Goal: Information Seeking & Learning: Check status

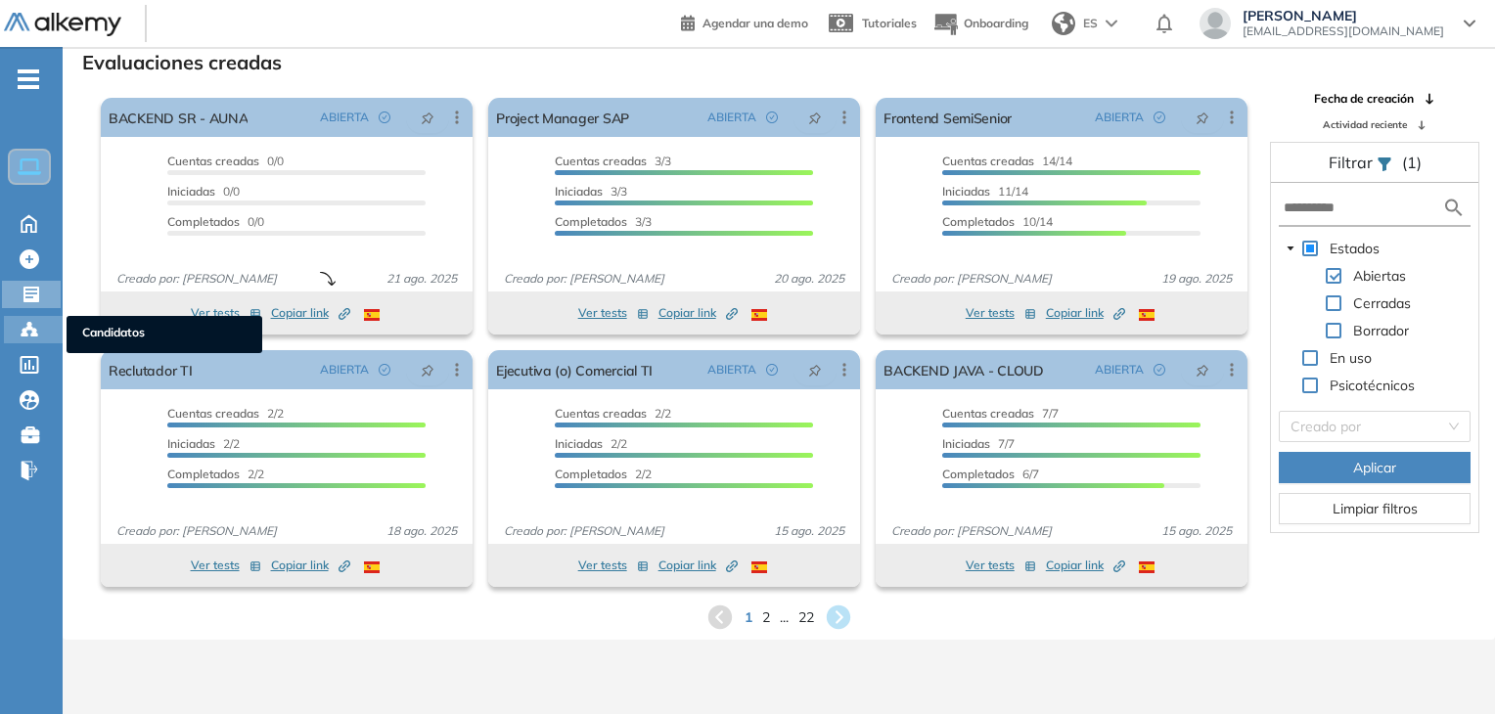
click at [28, 327] on icon at bounding box center [29, 329] width 6 height 4
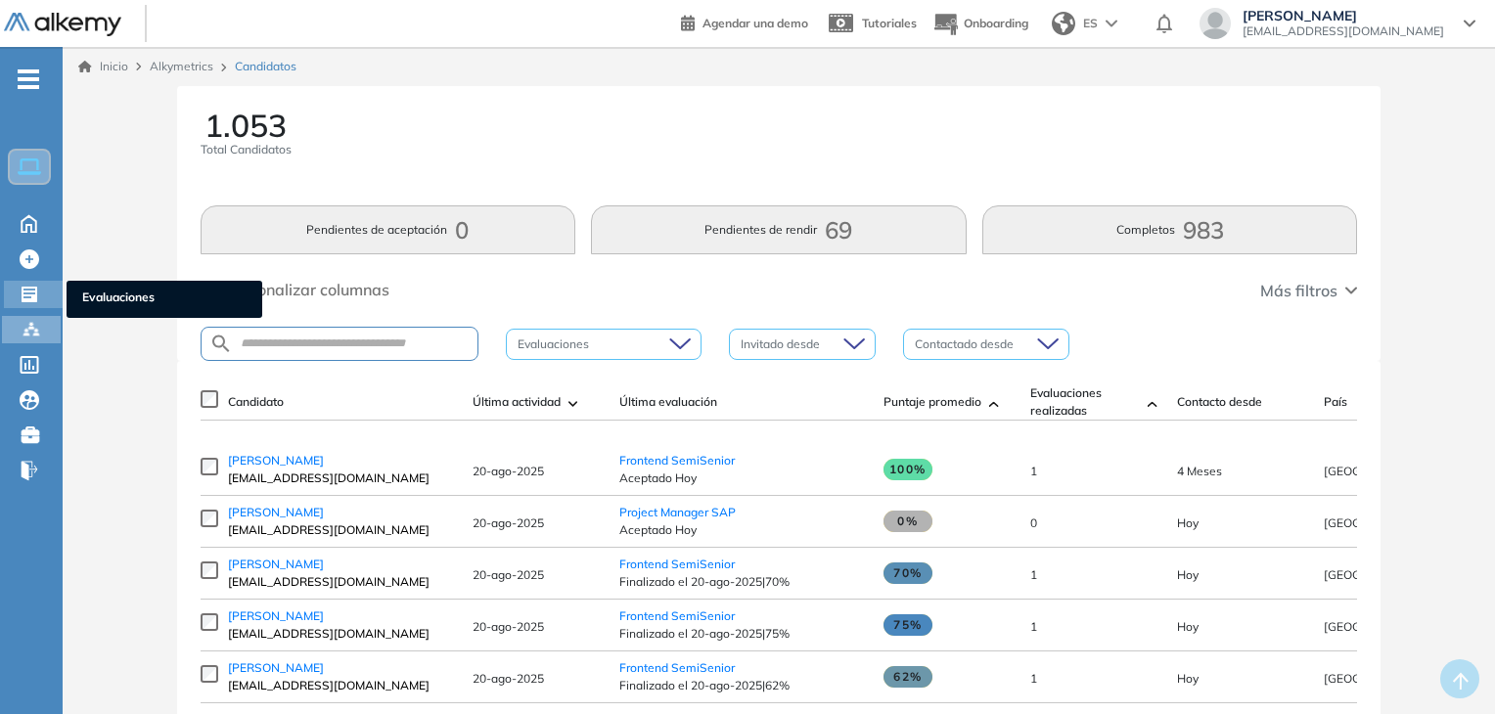
click at [29, 293] on icon at bounding box center [30, 295] width 16 height 16
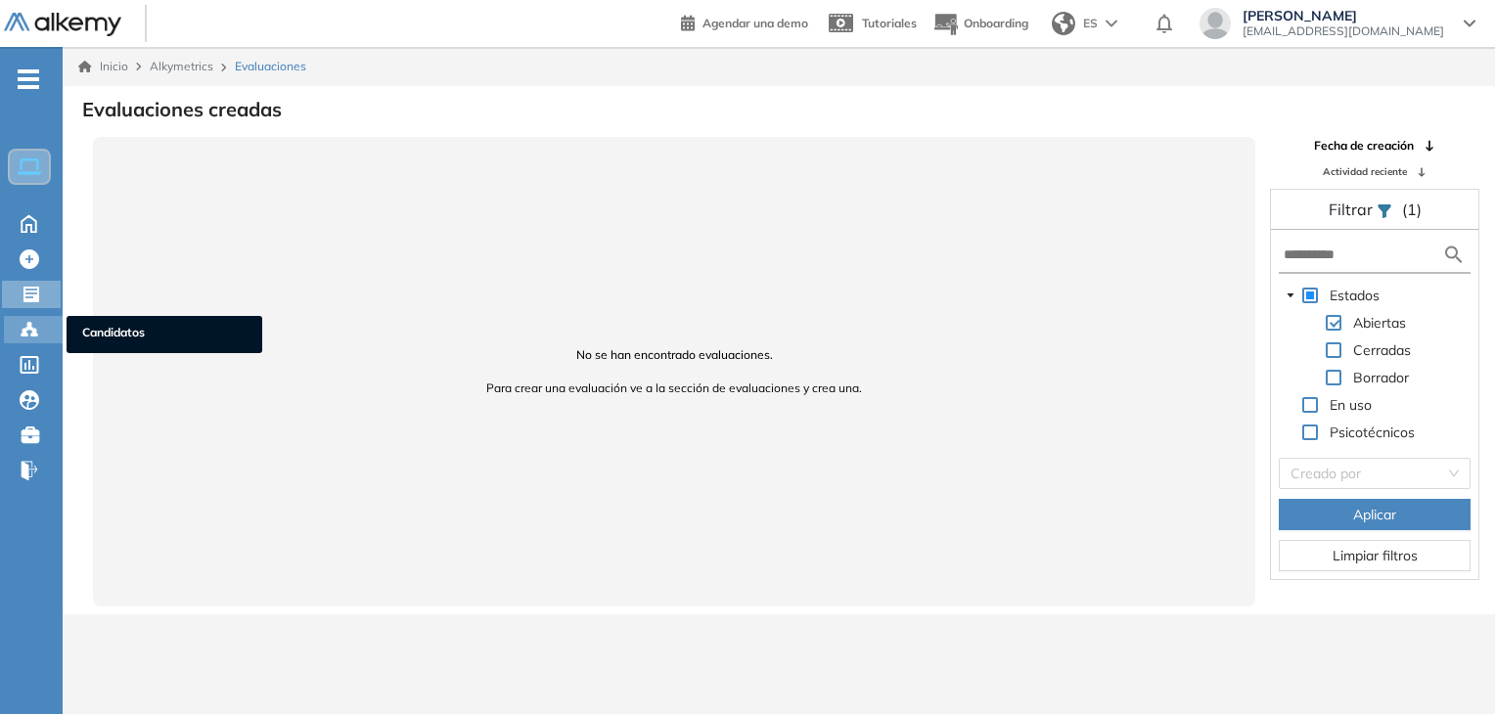
click at [27, 329] on icon at bounding box center [30, 330] width 20 height 20
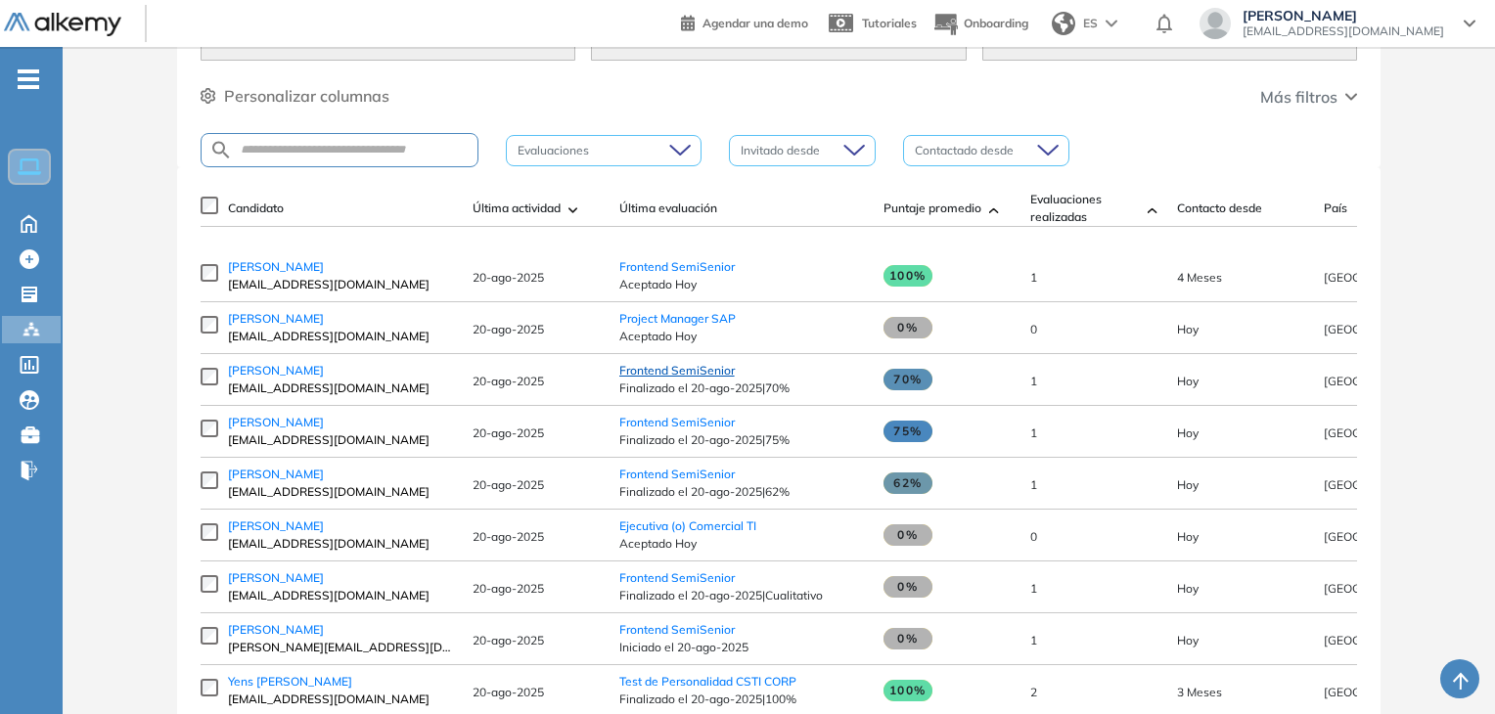
scroll to position [196, 0]
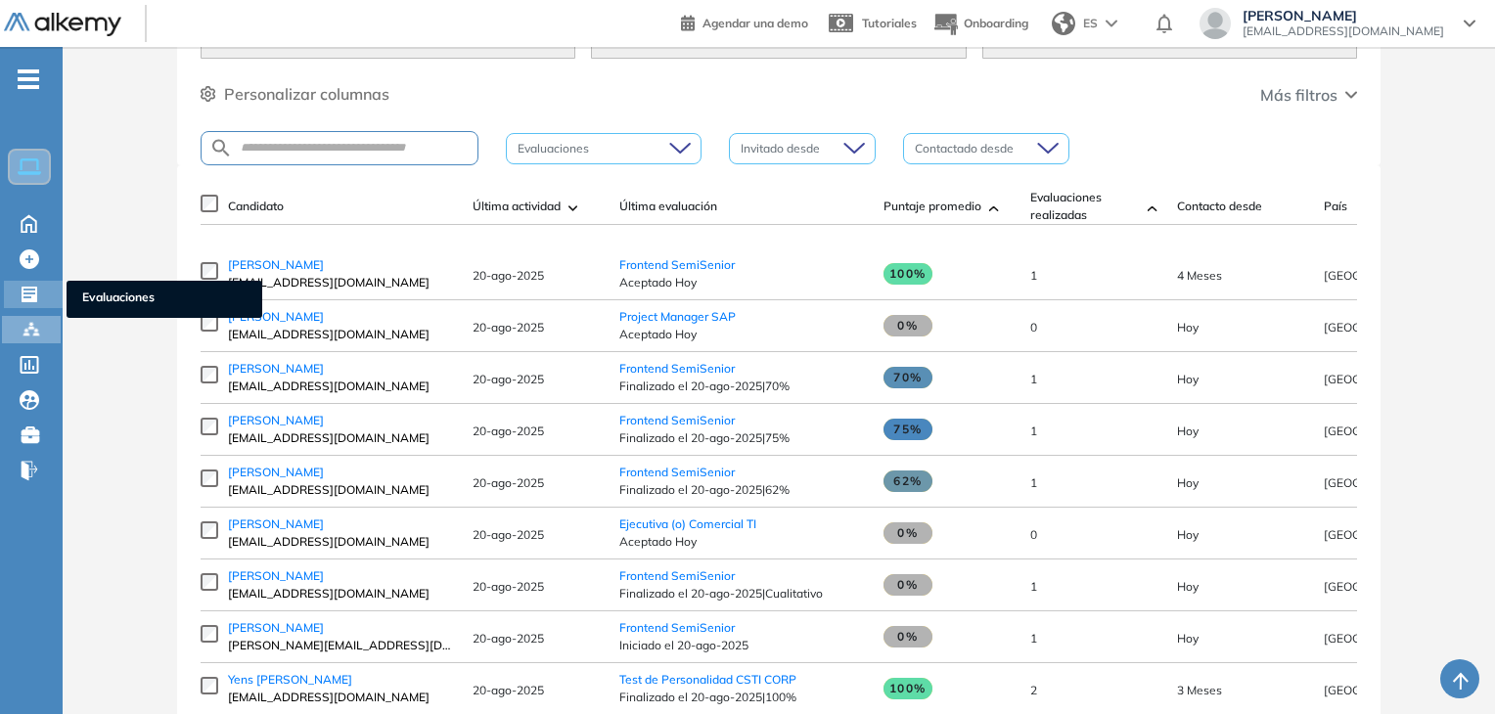
click at [38, 294] on icon at bounding box center [30, 295] width 20 height 20
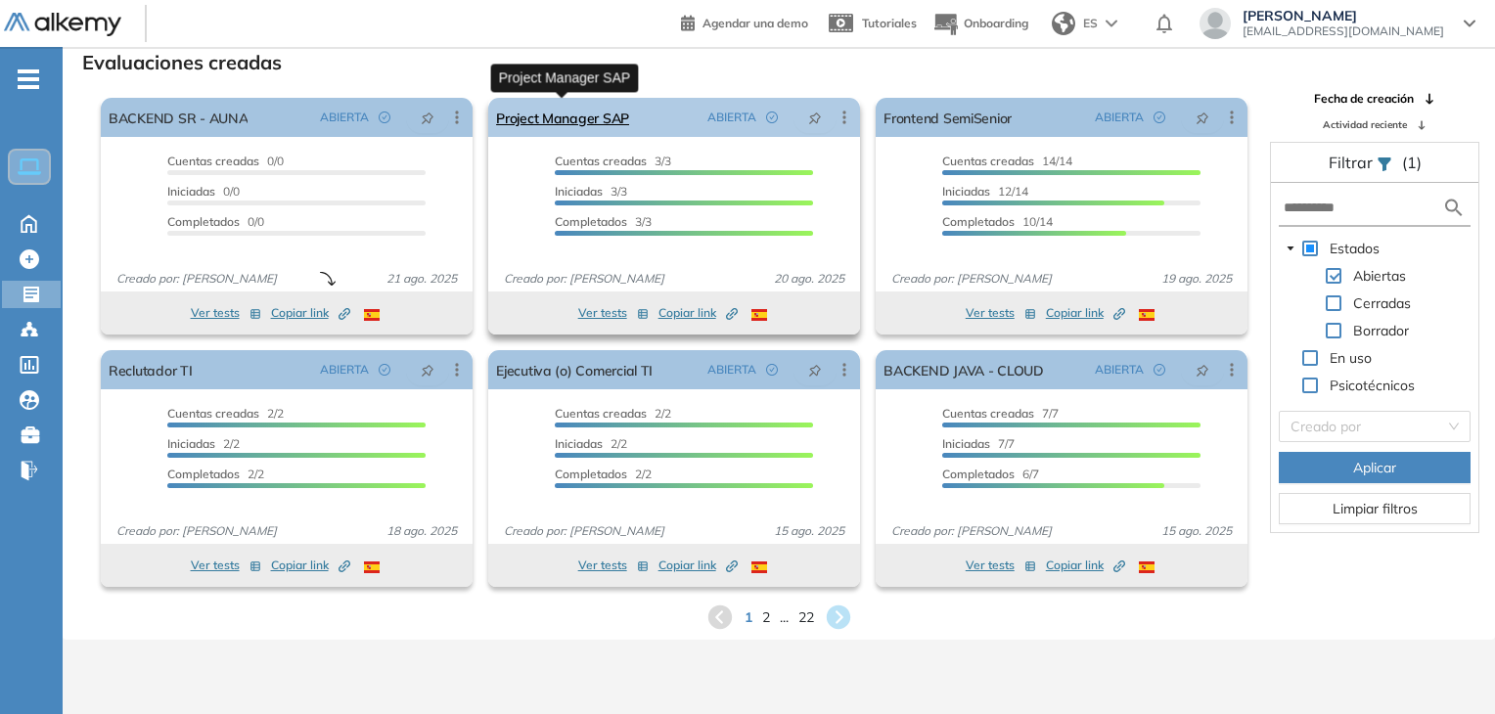
click at [590, 131] on link "Project Manager SAP" at bounding box center [562, 117] width 133 height 39
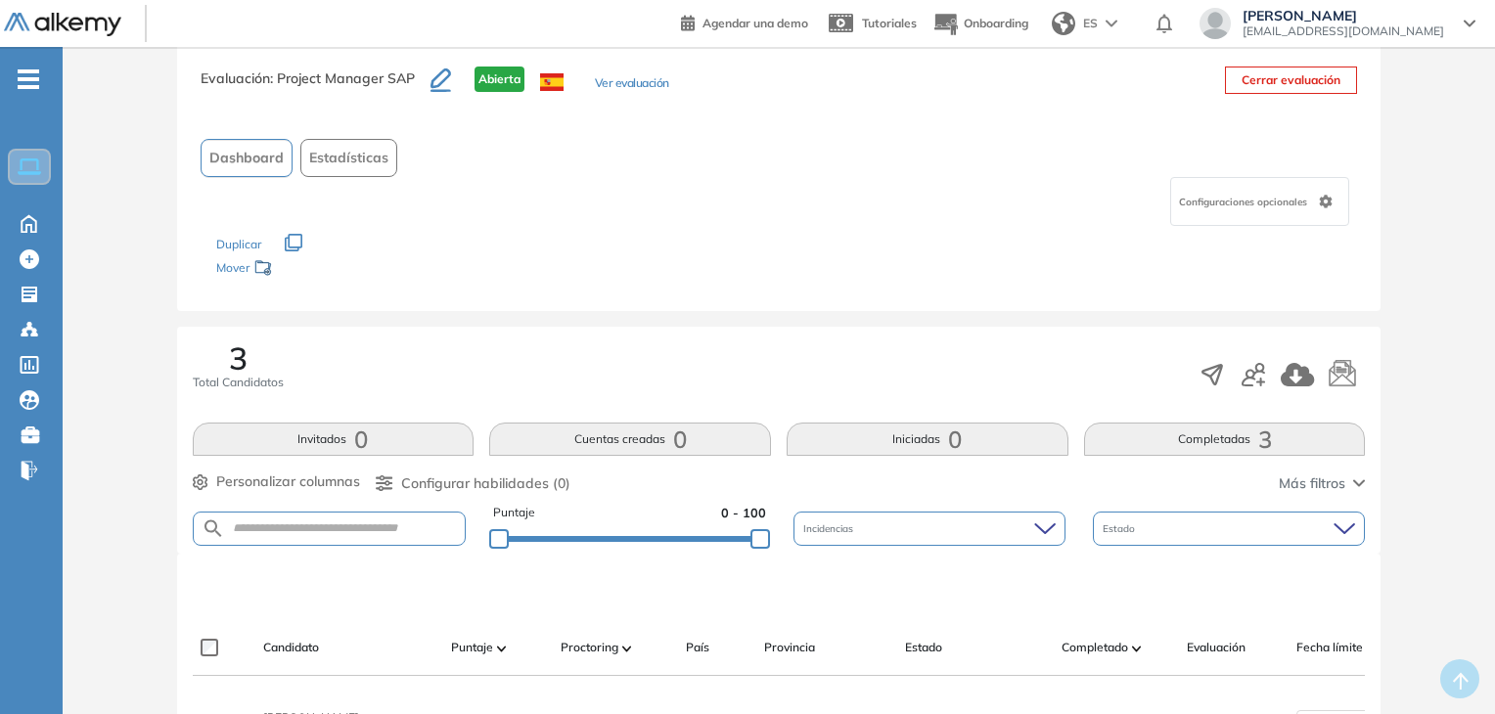
scroll to position [312, 0]
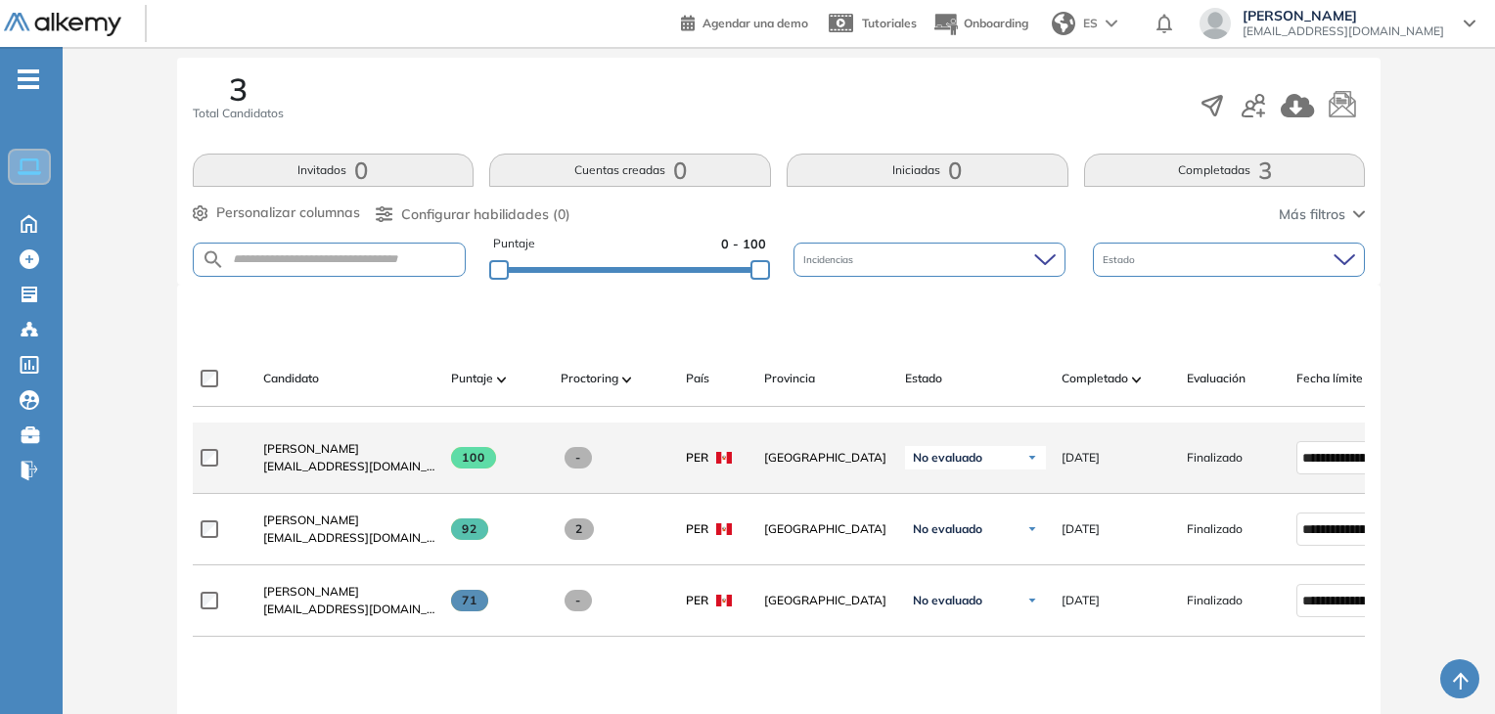
click at [286, 463] on span "cjtaype@gmail.com" at bounding box center [349, 467] width 172 height 18
click at [285, 456] on span "Joel Taype" at bounding box center [311, 448] width 96 height 15
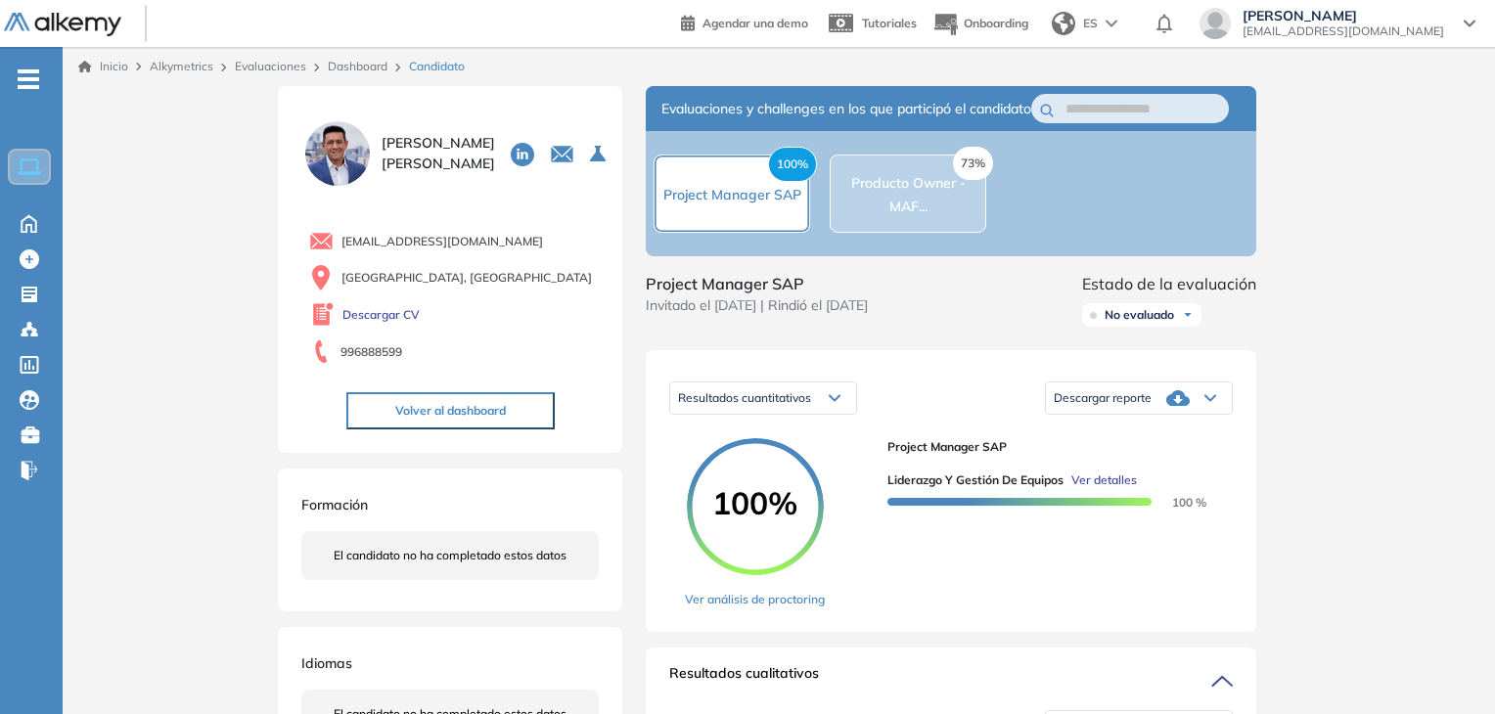
click at [921, 203] on div "73% Producto Owner - MAF..." at bounding box center [907, 193] width 155 height 47
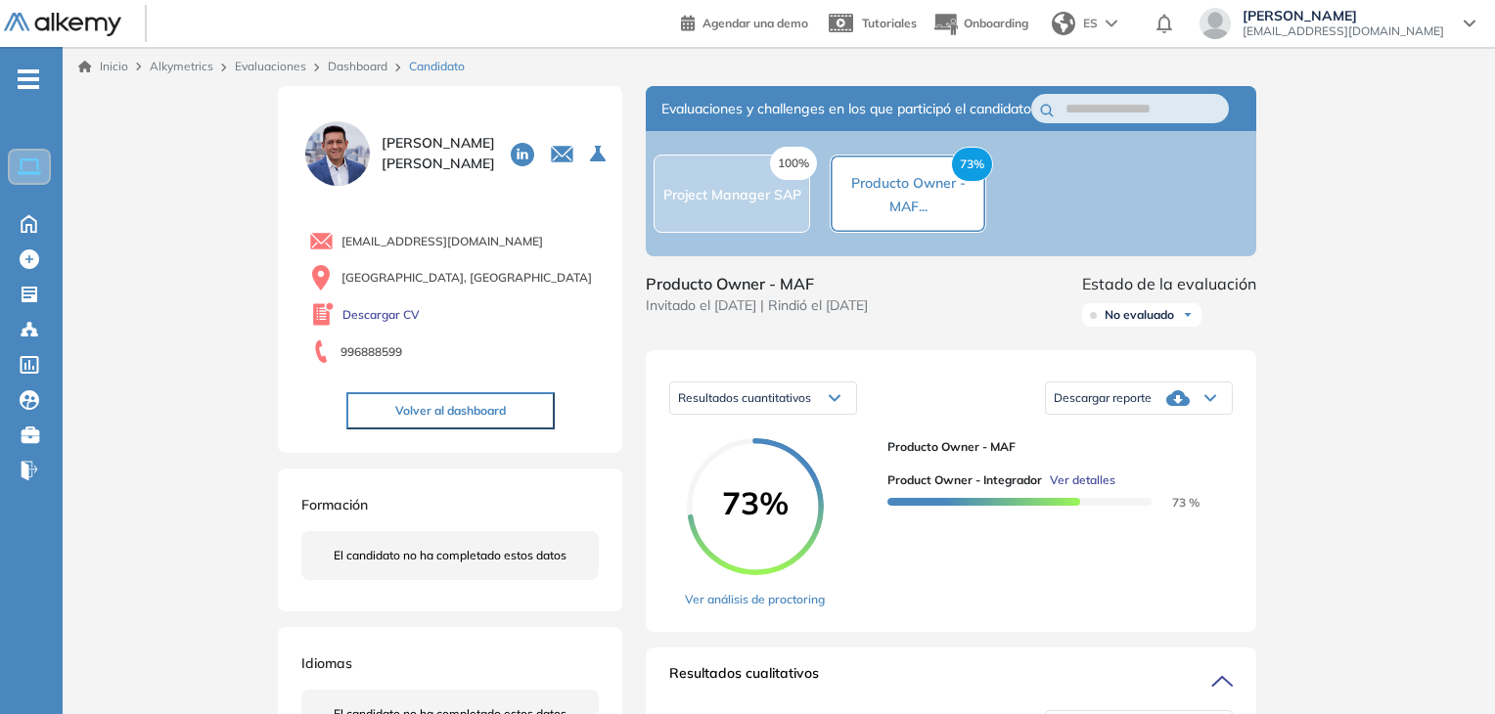
click at [726, 196] on div "100% Project Manager SAP" at bounding box center [732, 193] width 138 height 23
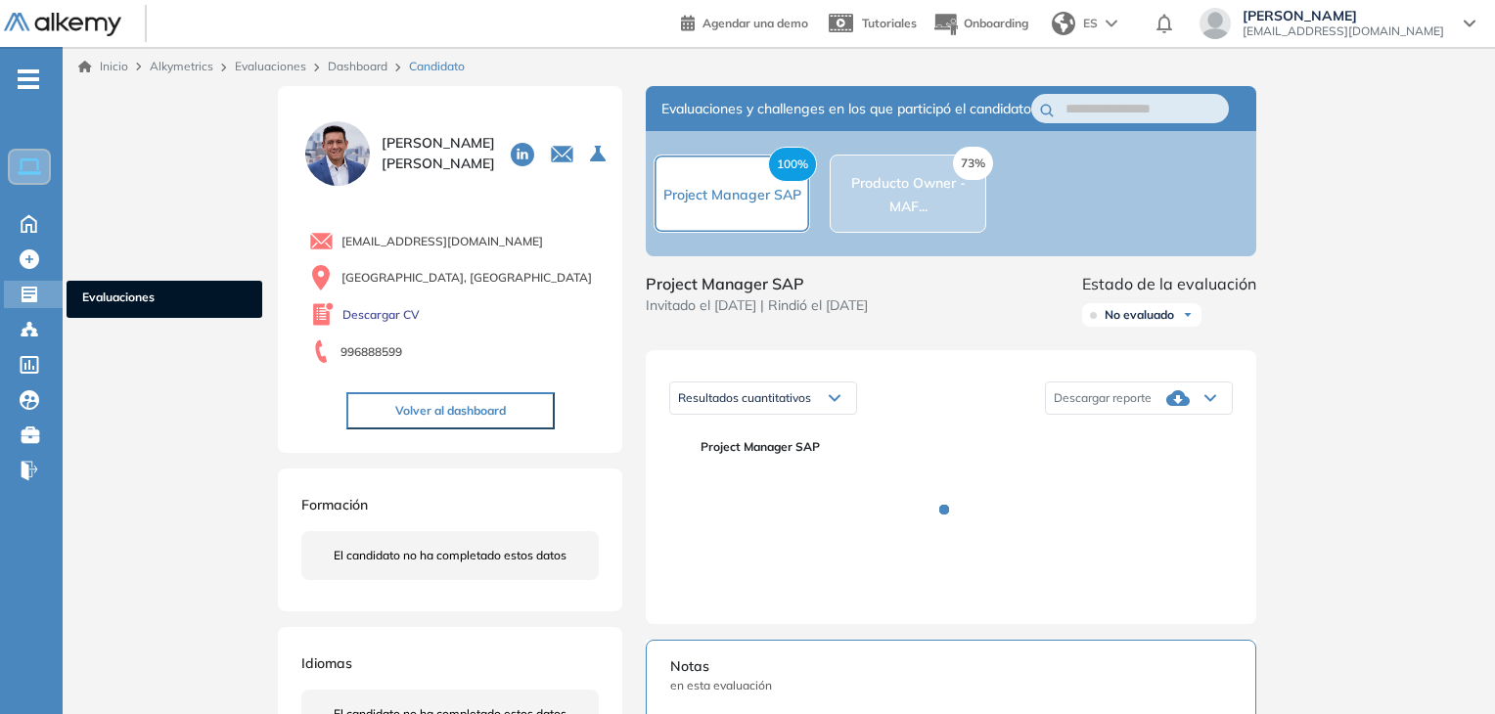
click at [12, 297] on div "Evaluaciones Evaluaciones" at bounding box center [33, 294] width 59 height 27
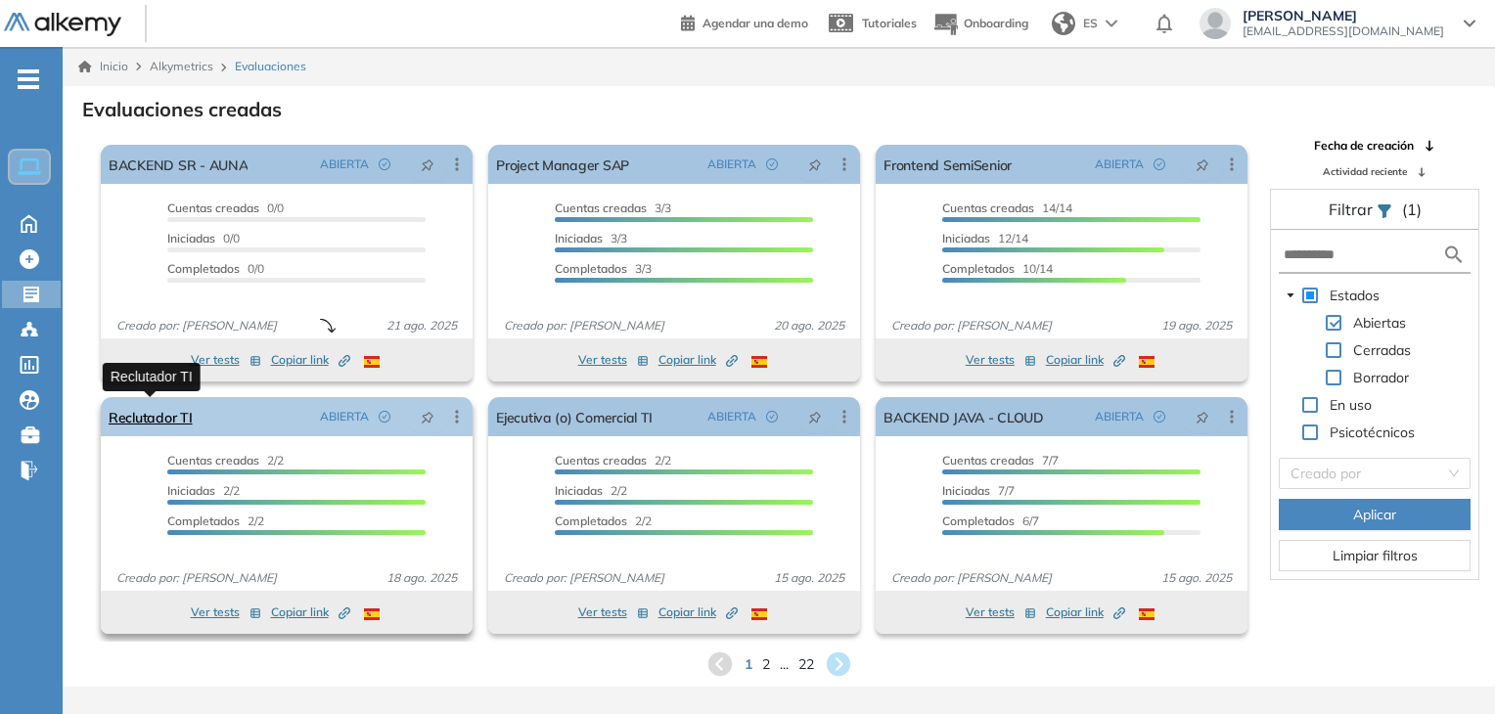
click at [176, 407] on link "Reclutador TI" at bounding box center [151, 416] width 84 height 39
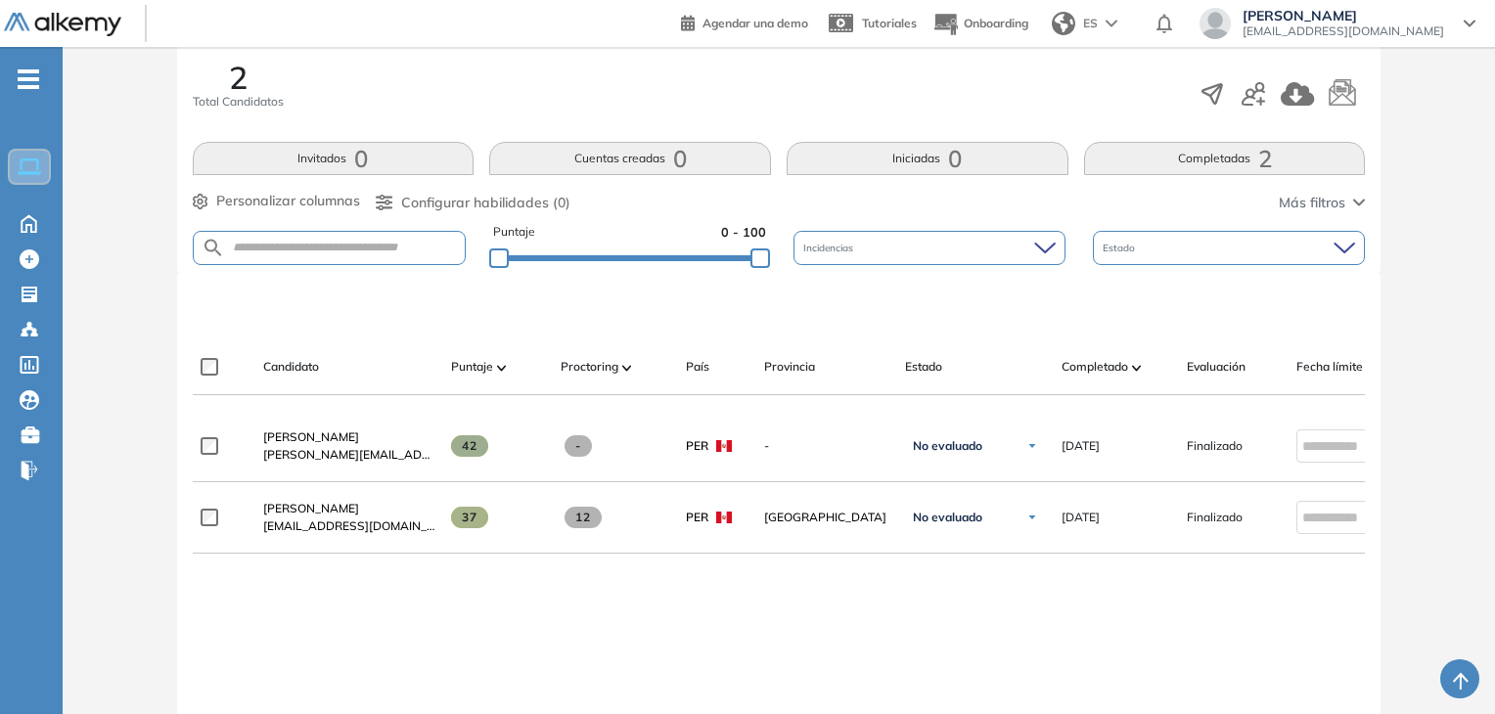
scroll to position [391, 0]
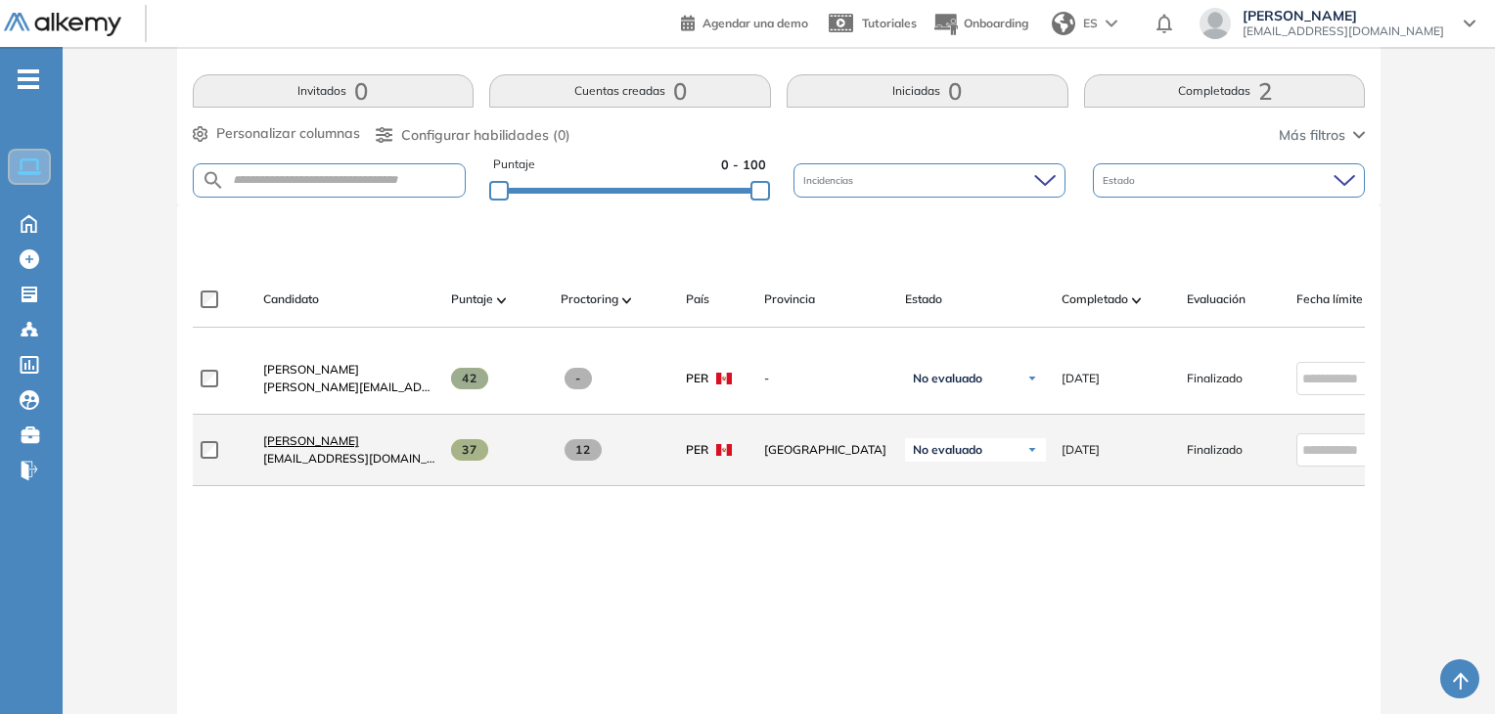
click at [322, 448] on span "Carla Gonzales" at bounding box center [311, 440] width 96 height 15
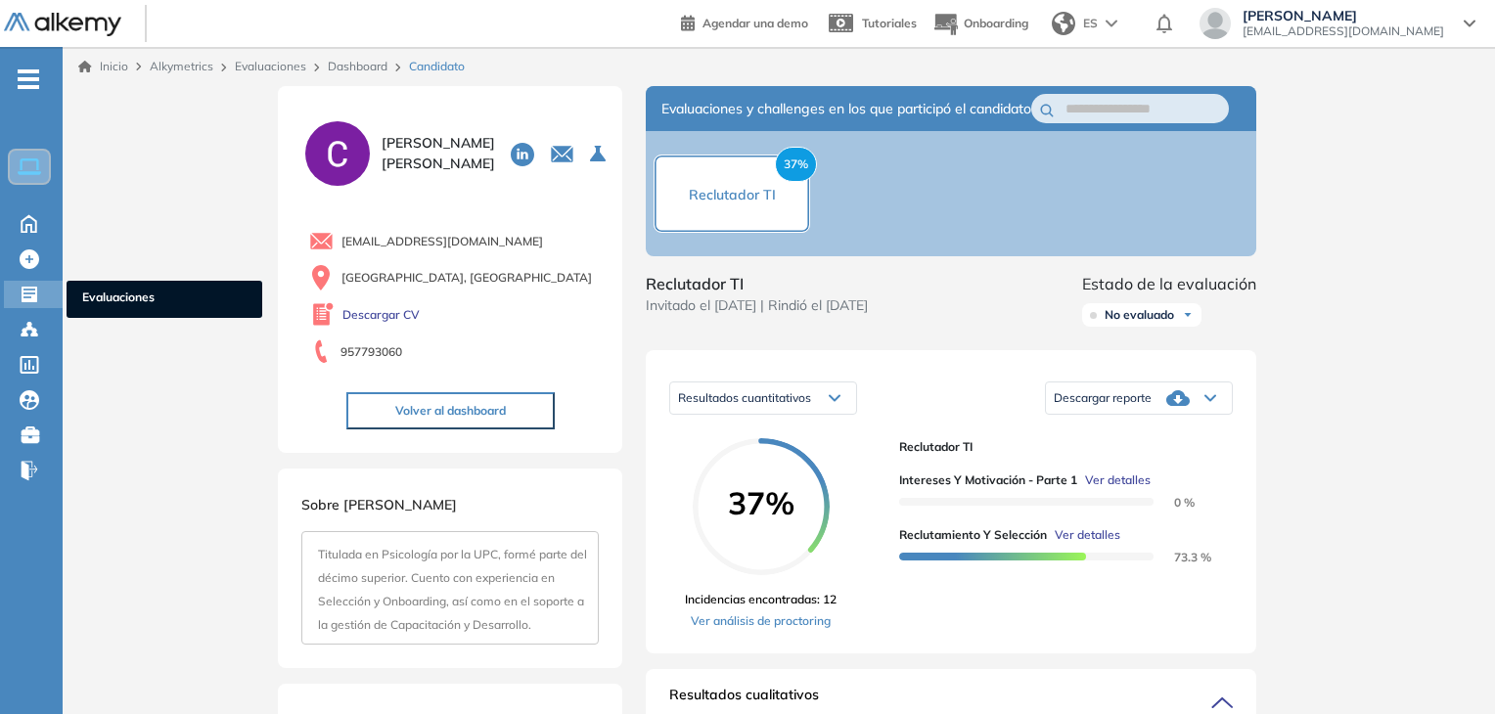
click at [17, 299] on div "Evaluaciones Evaluaciones" at bounding box center [33, 294] width 59 height 27
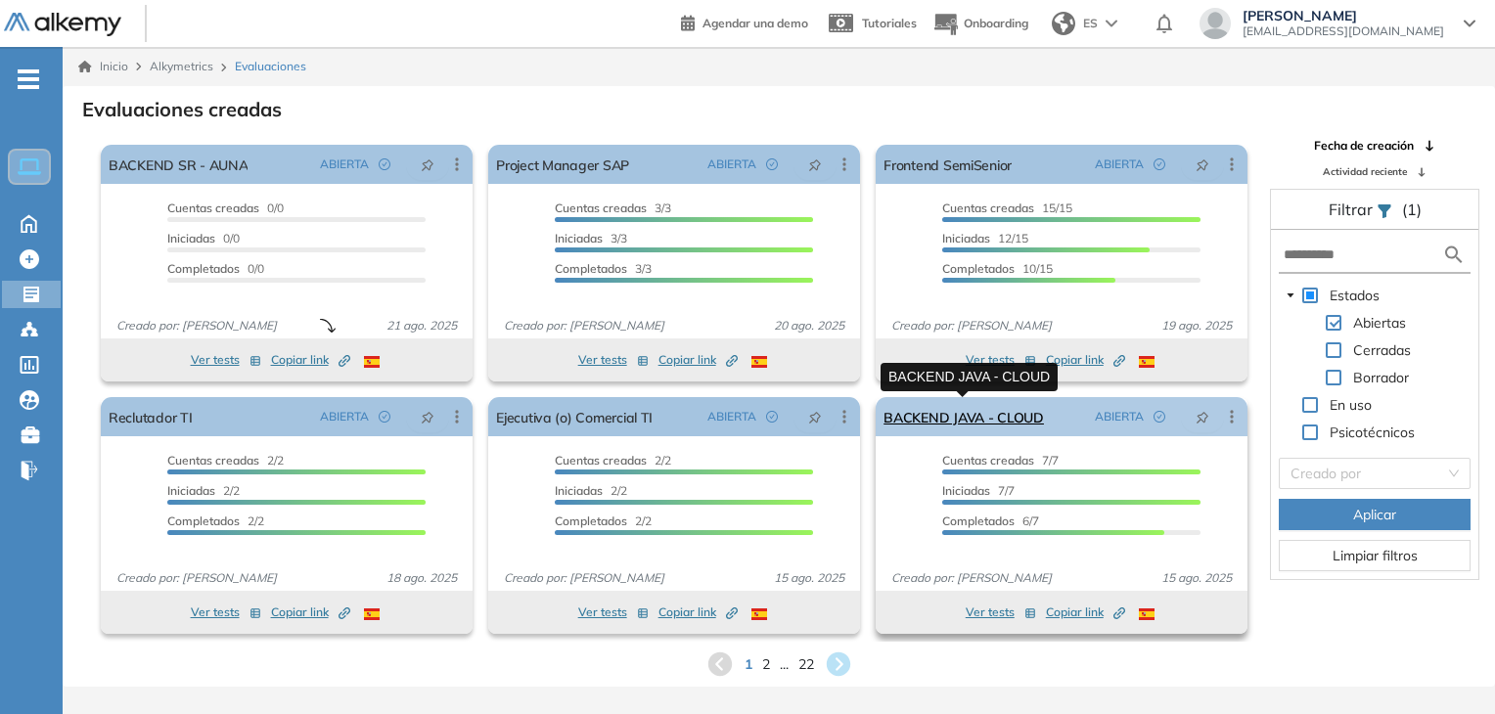
click at [959, 426] on link "BACKEND JAVA - CLOUD" at bounding box center [963, 416] width 160 height 39
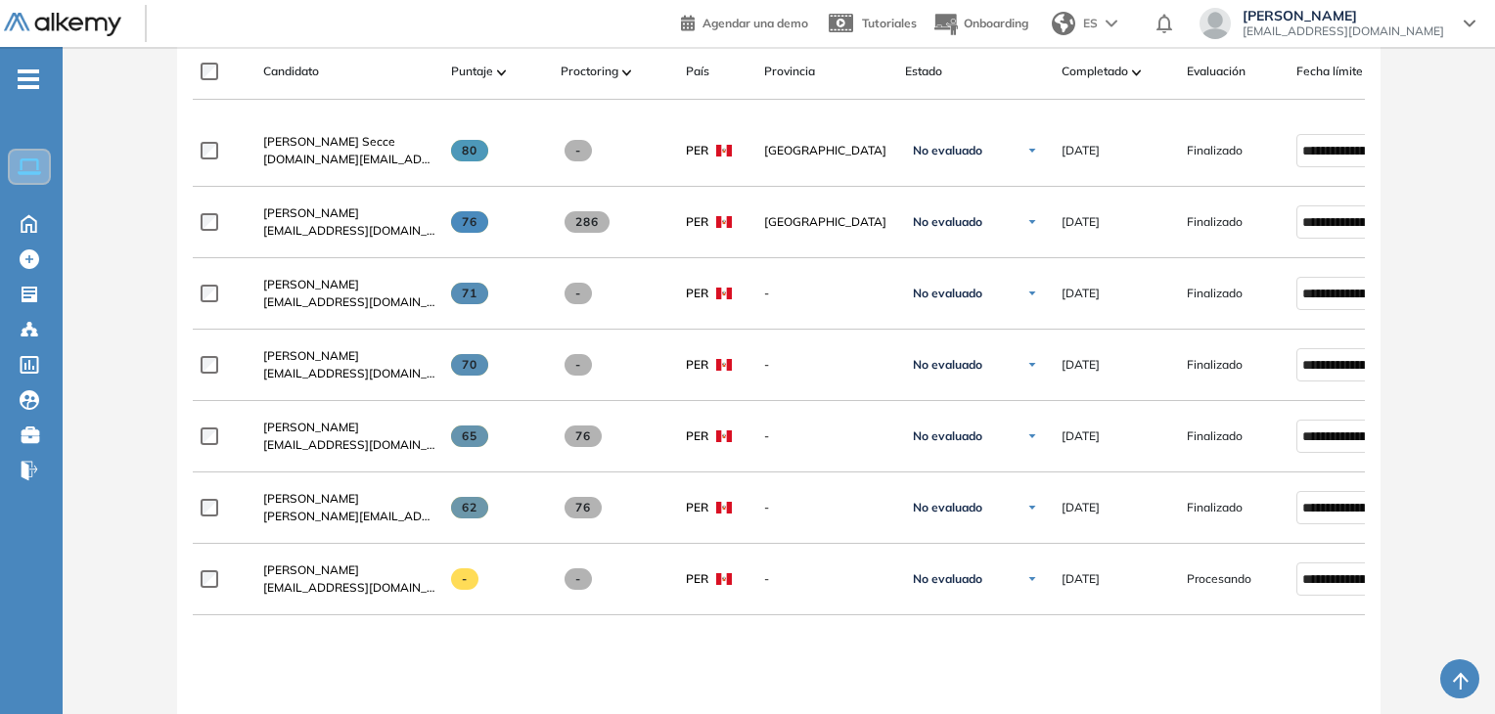
scroll to position [587, 0]
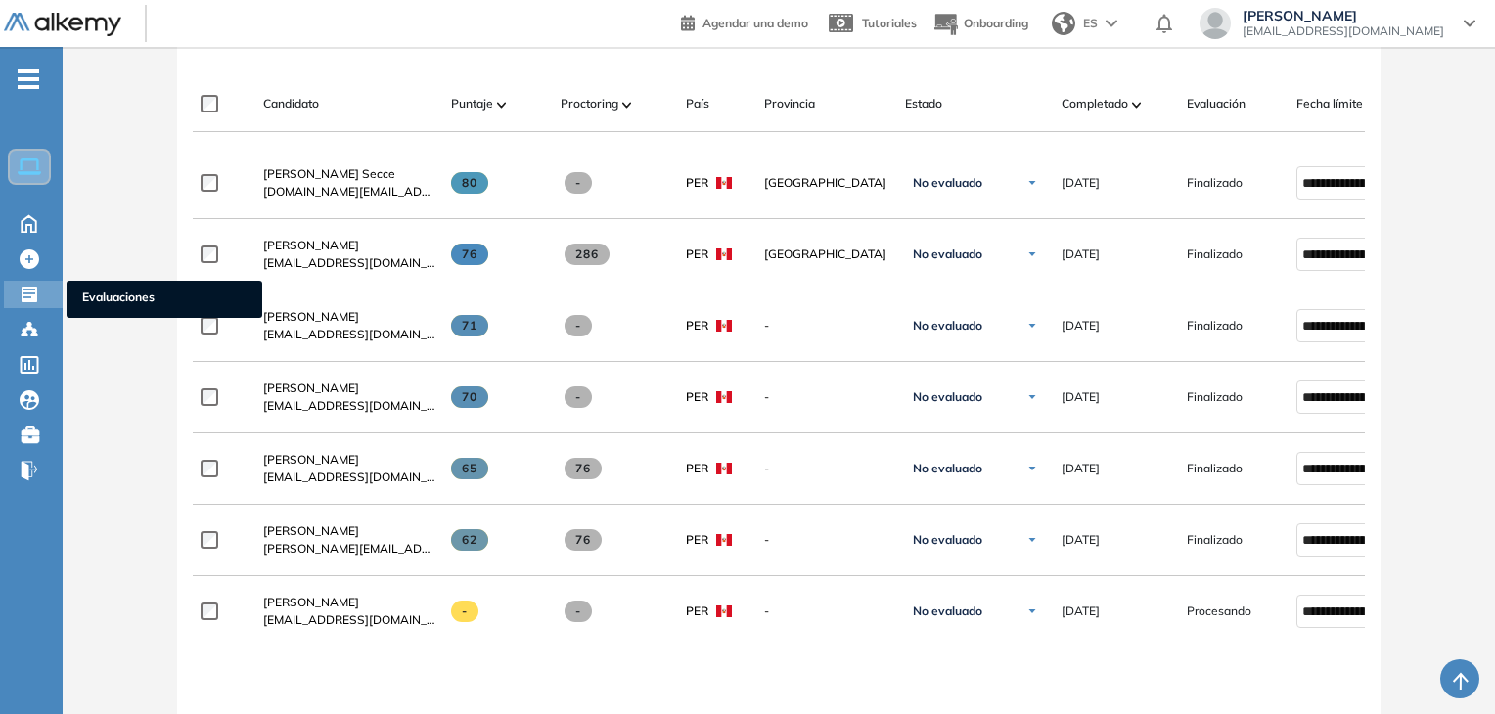
click at [22, 293] on icon at bounding box center [30, 295] width 16 height 16
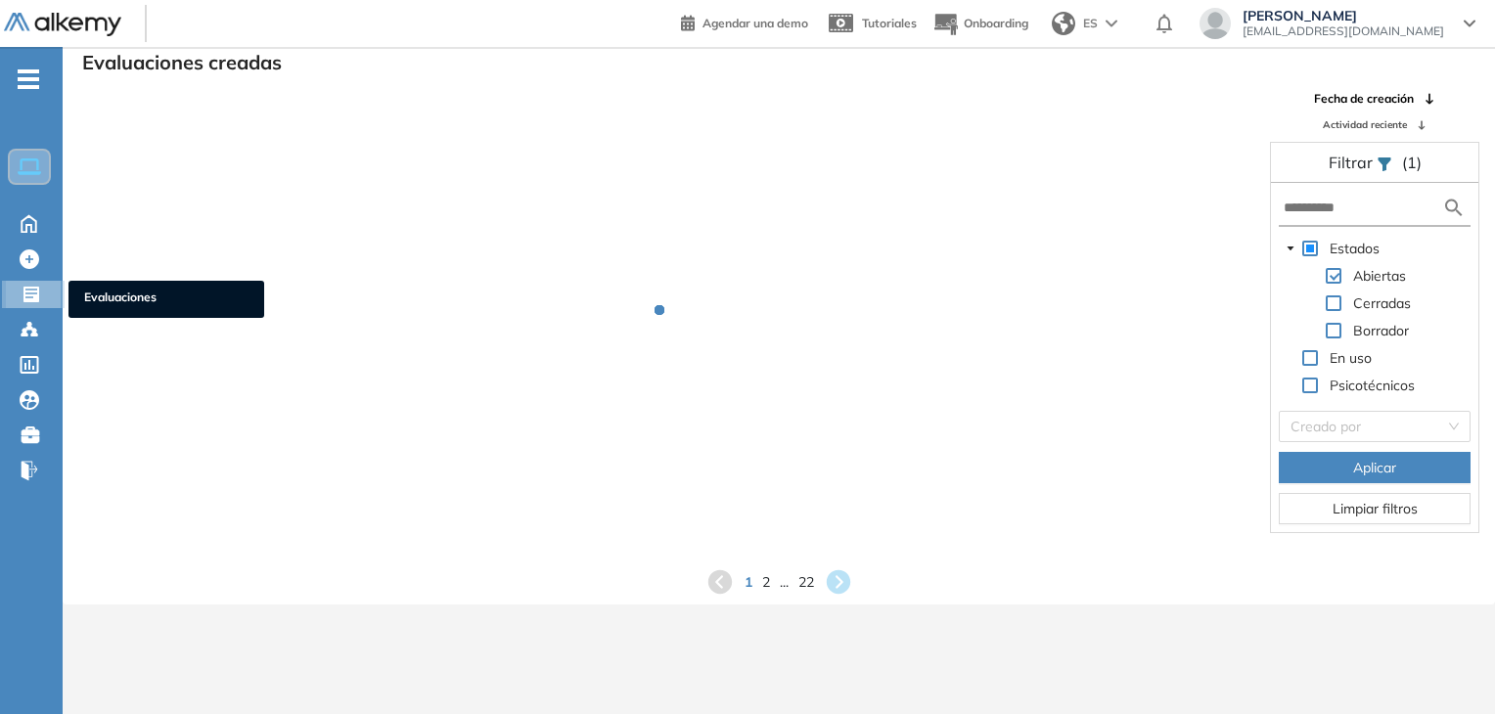
scroll to position [47, 0]
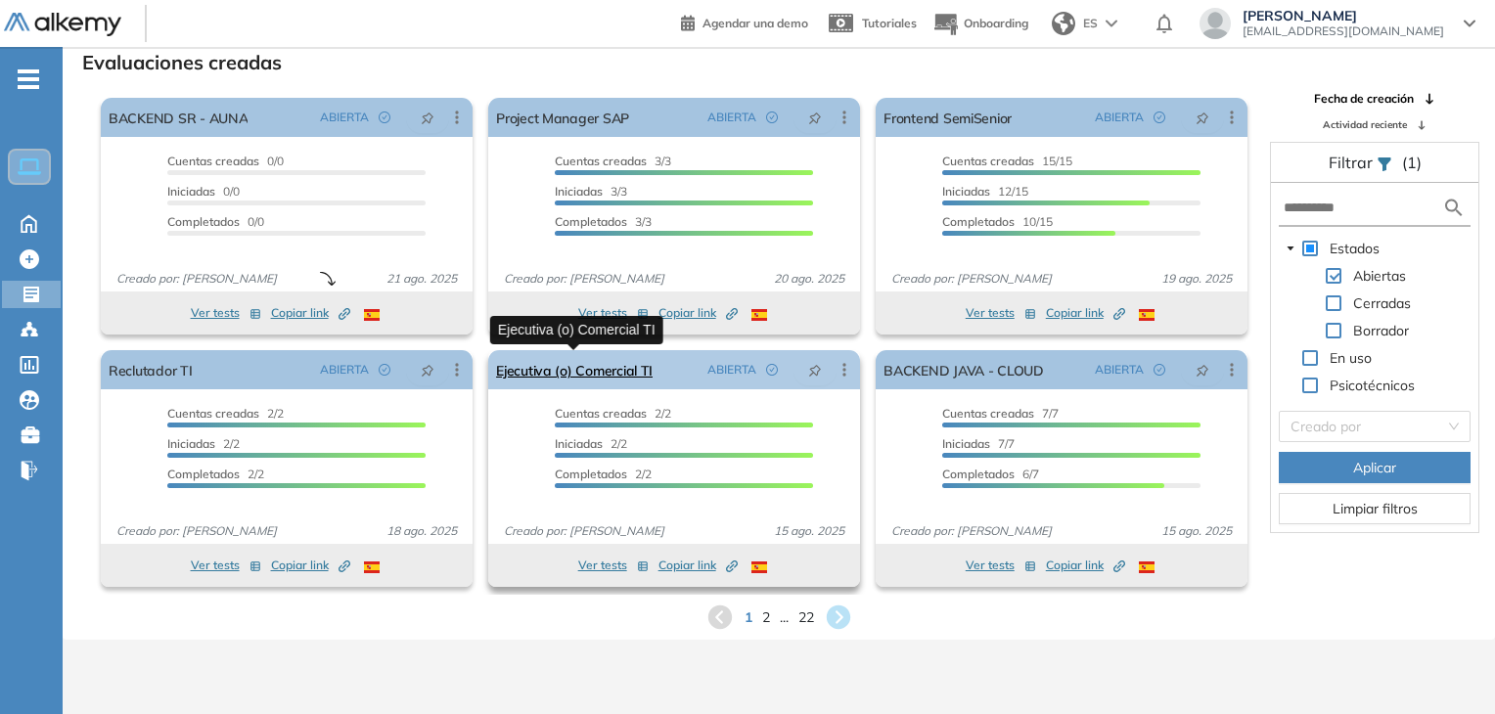
click at [590, 369] on link "Ejecutiva (o) Comercial TI" at bounding box center [574, 369] width 157 height 39
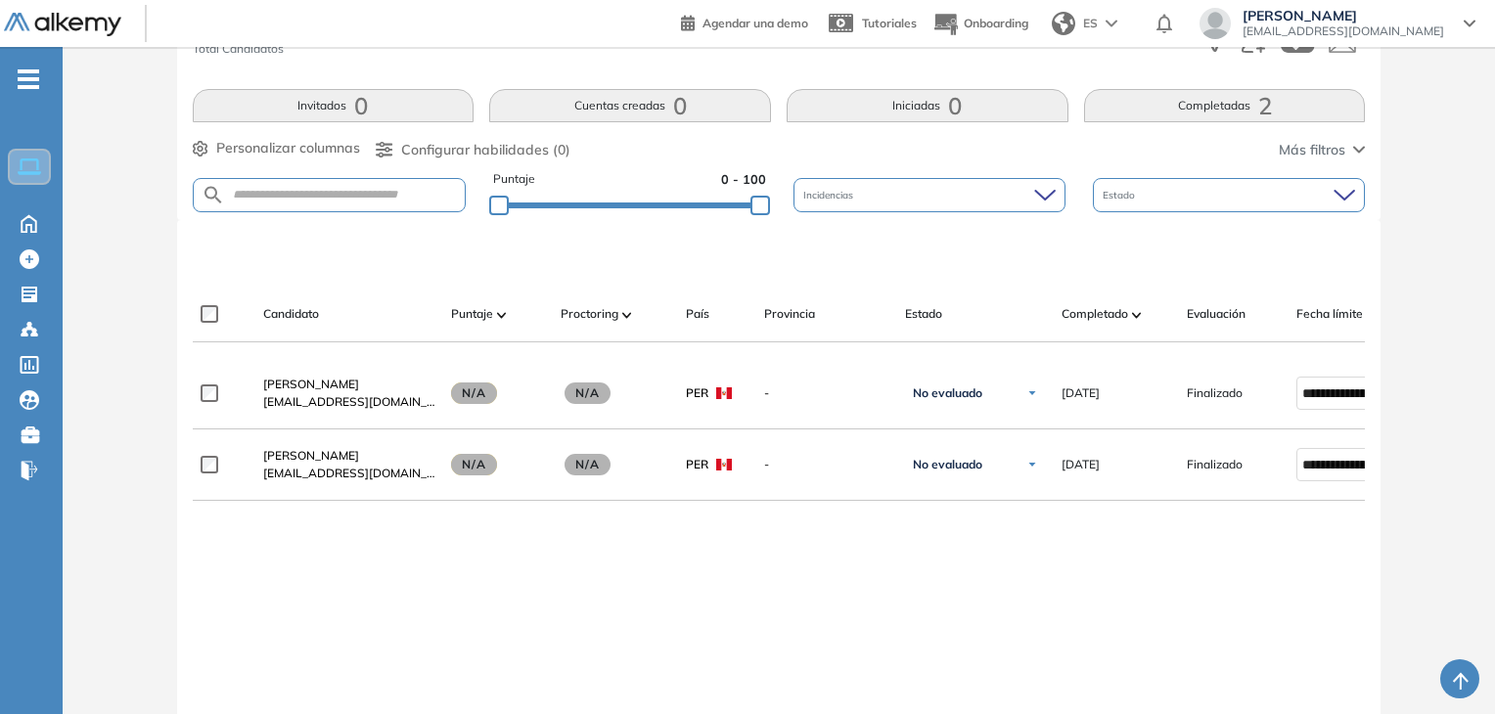
scroll to position [391, 0]
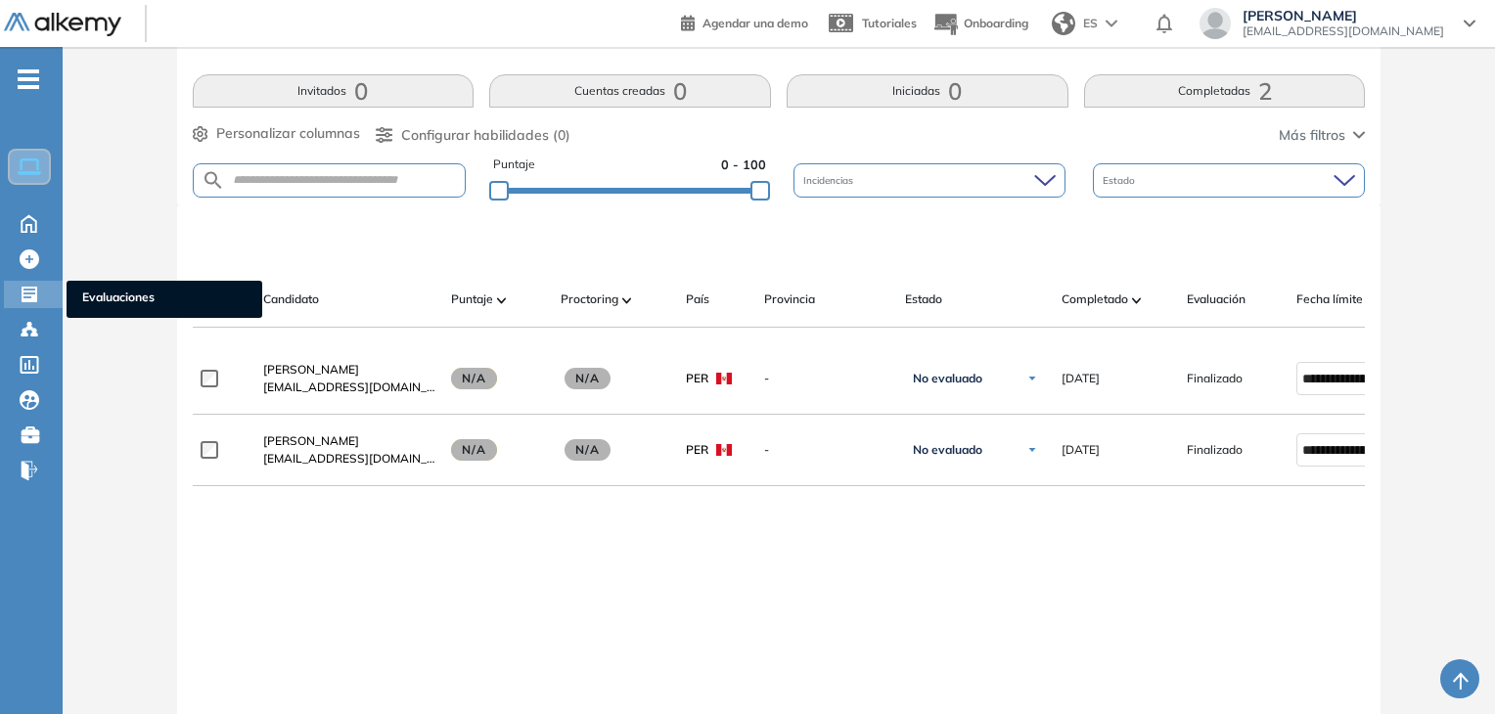
click at [30, 299] on icon at bounding box center [30, 295] width 16 height 16
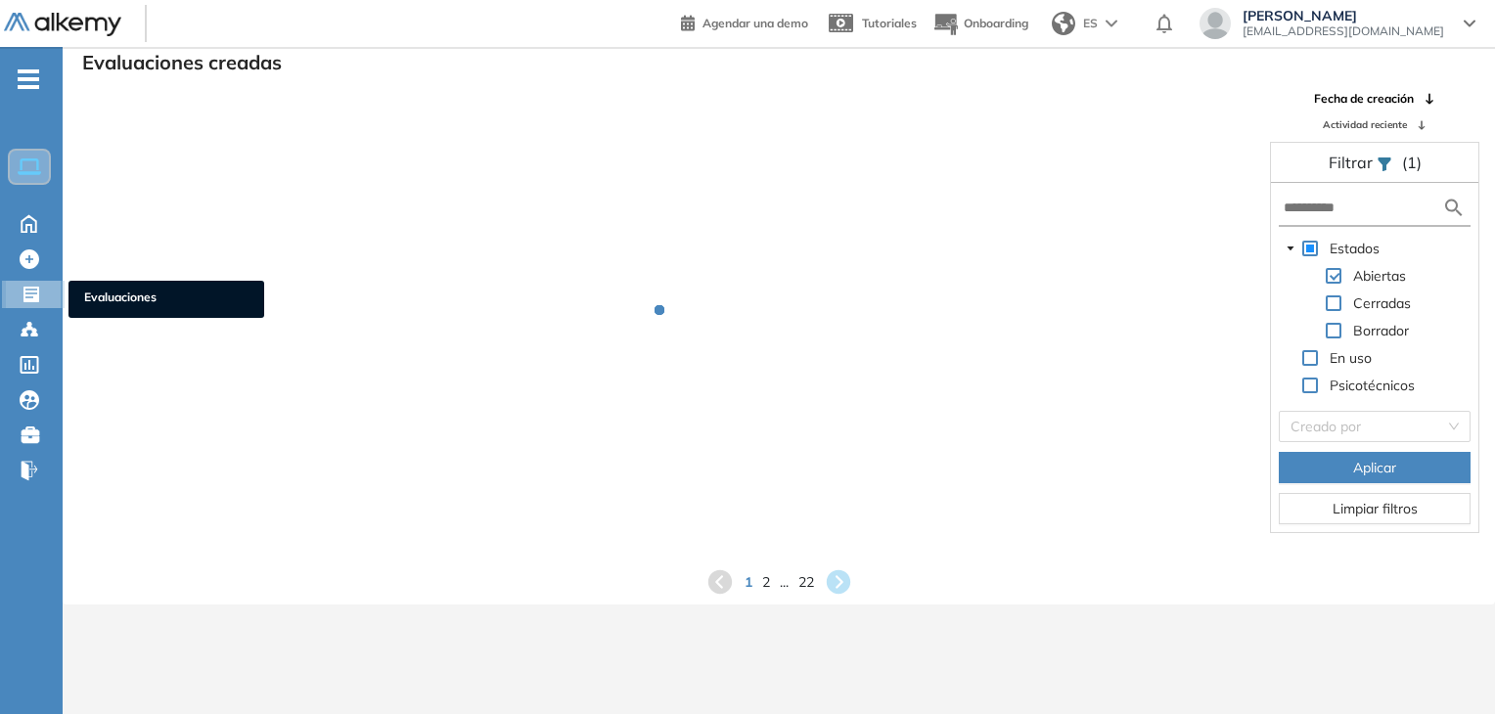
scroll to position [47, 0]
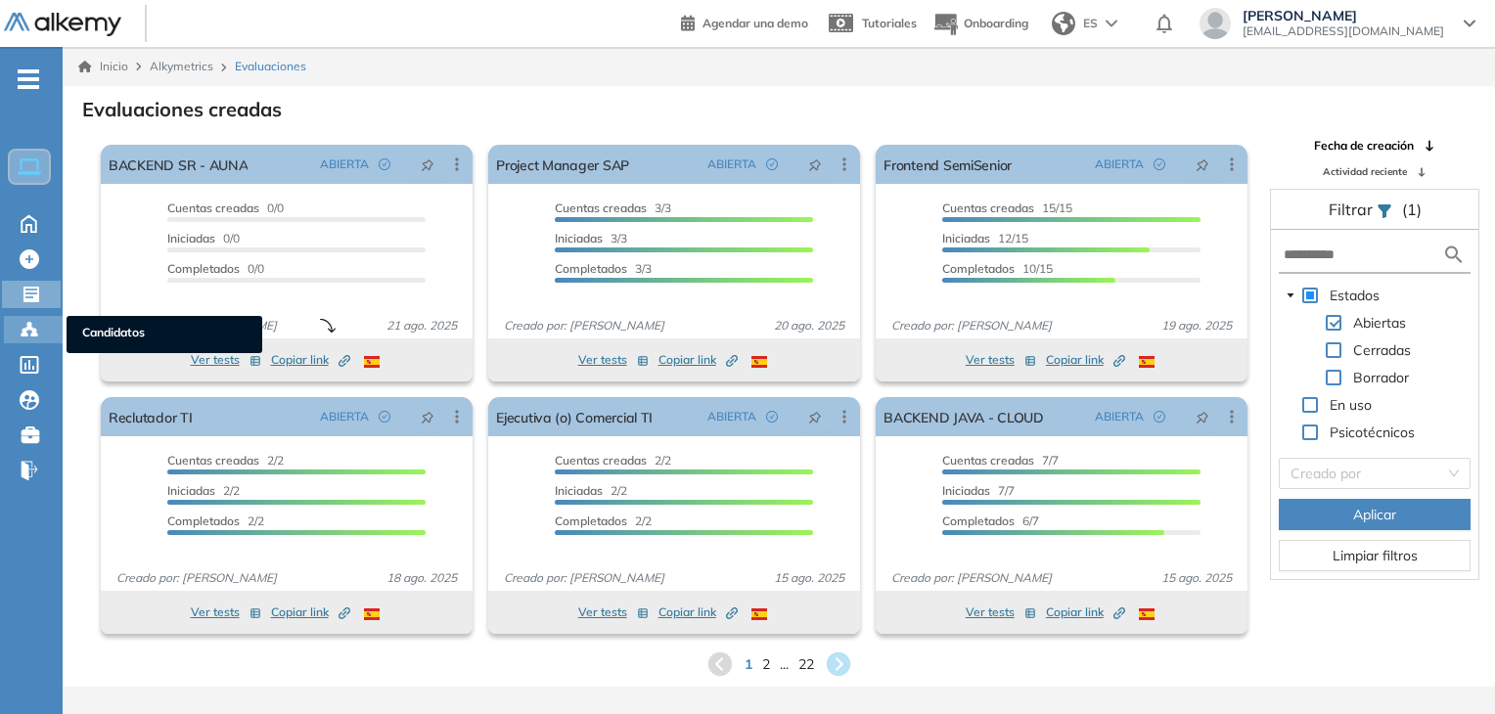
click at [30, 327] on icon at bounding box center [29, 329] width 6 height 4
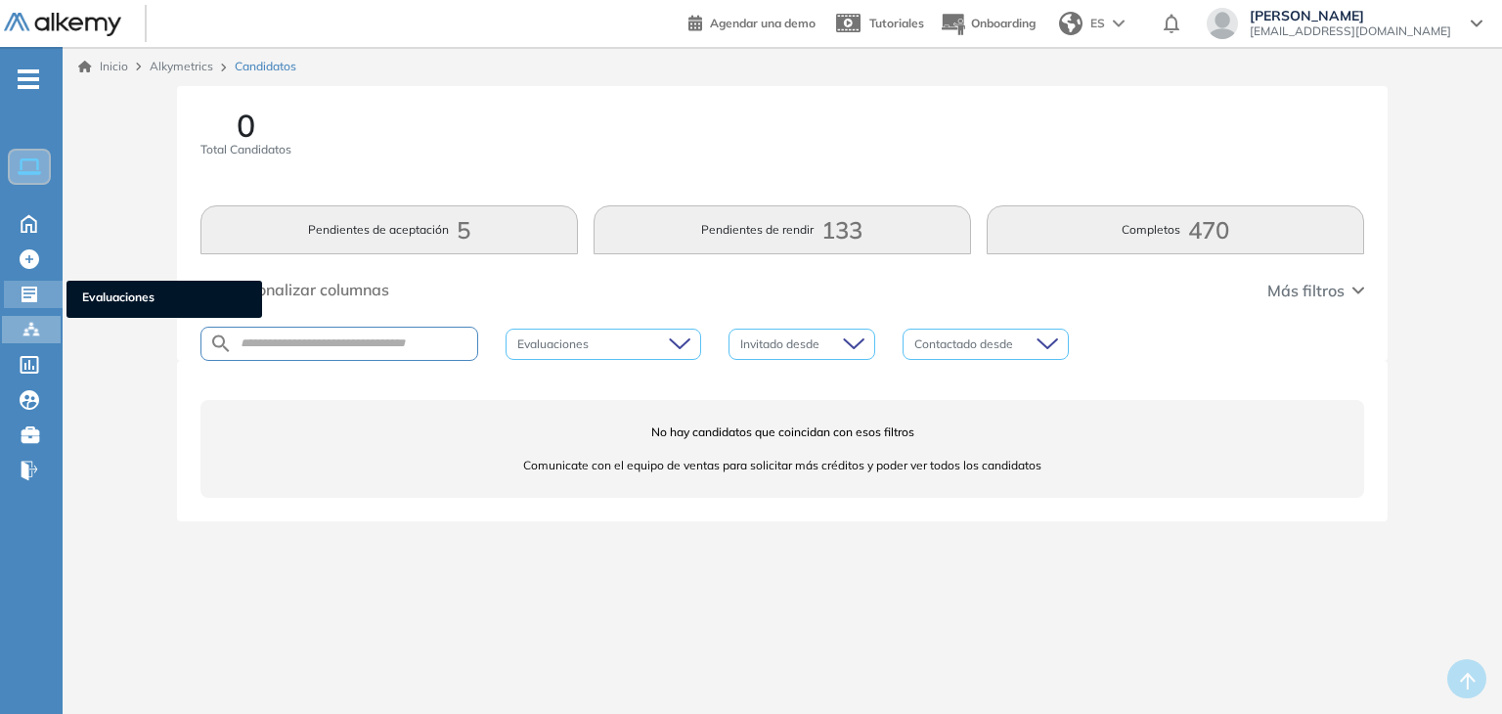
click at [28, 293] on icon at bounding box center [30, 295] width 16 height 16
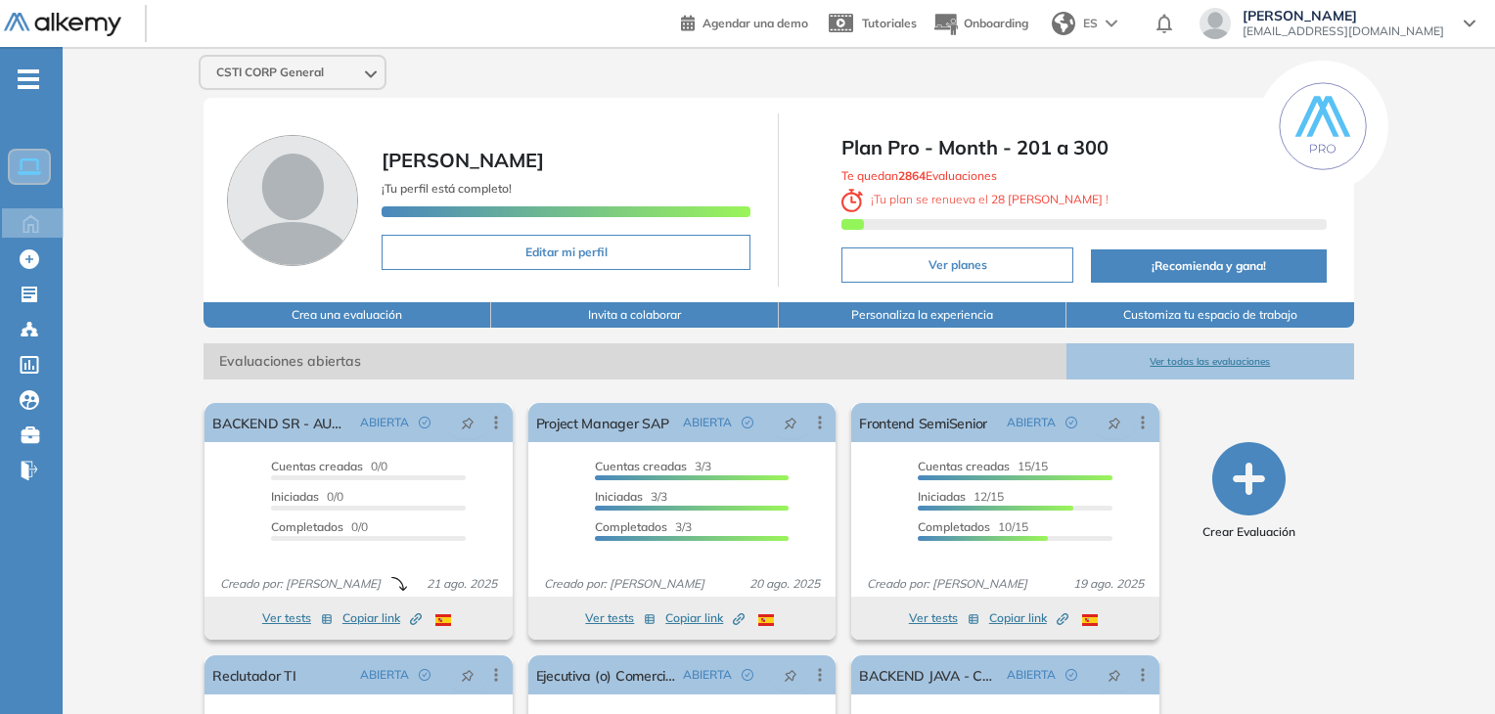
click at [357, 83] on div "CSTI CORP General" at bounding box center [293, 72] width 184 height 31
click at [36, 297] on icon at bounding box center [30, 295] width 16 height 16
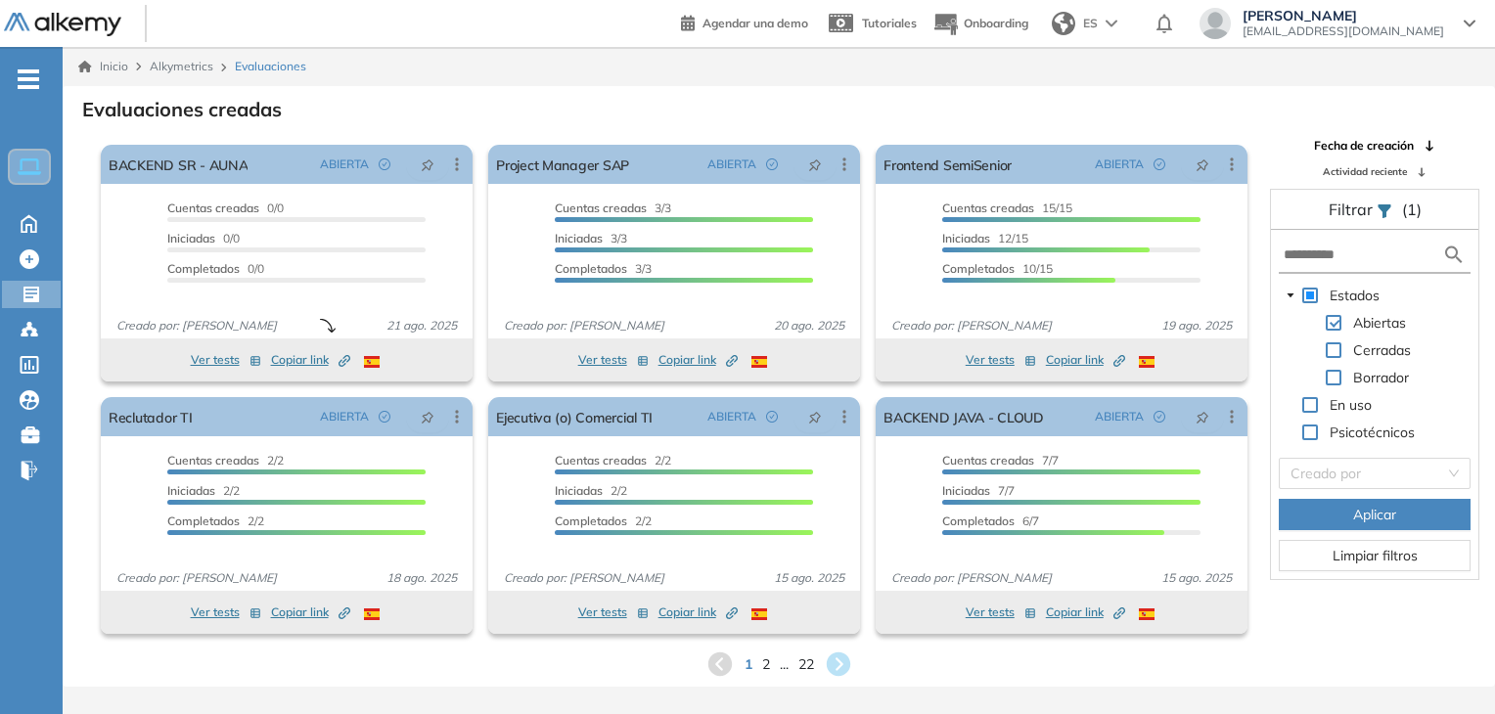
click at [856, 111] on div "Evaluaciones creadas" at bounding box center [778, 107] width 1401 height 27
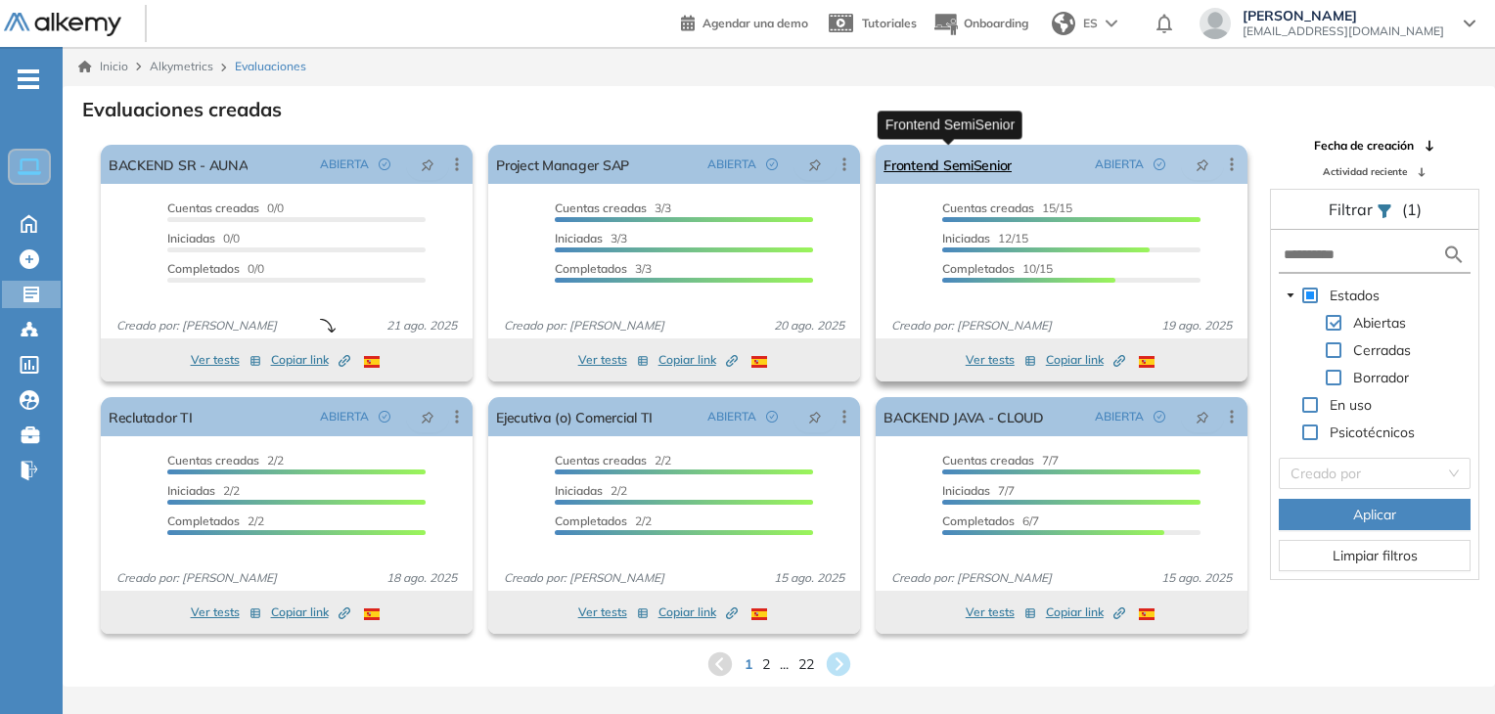
click at [986, 167] on link "Frontend SemiSenior" at bounding box center [947, 164] width 128 height 39
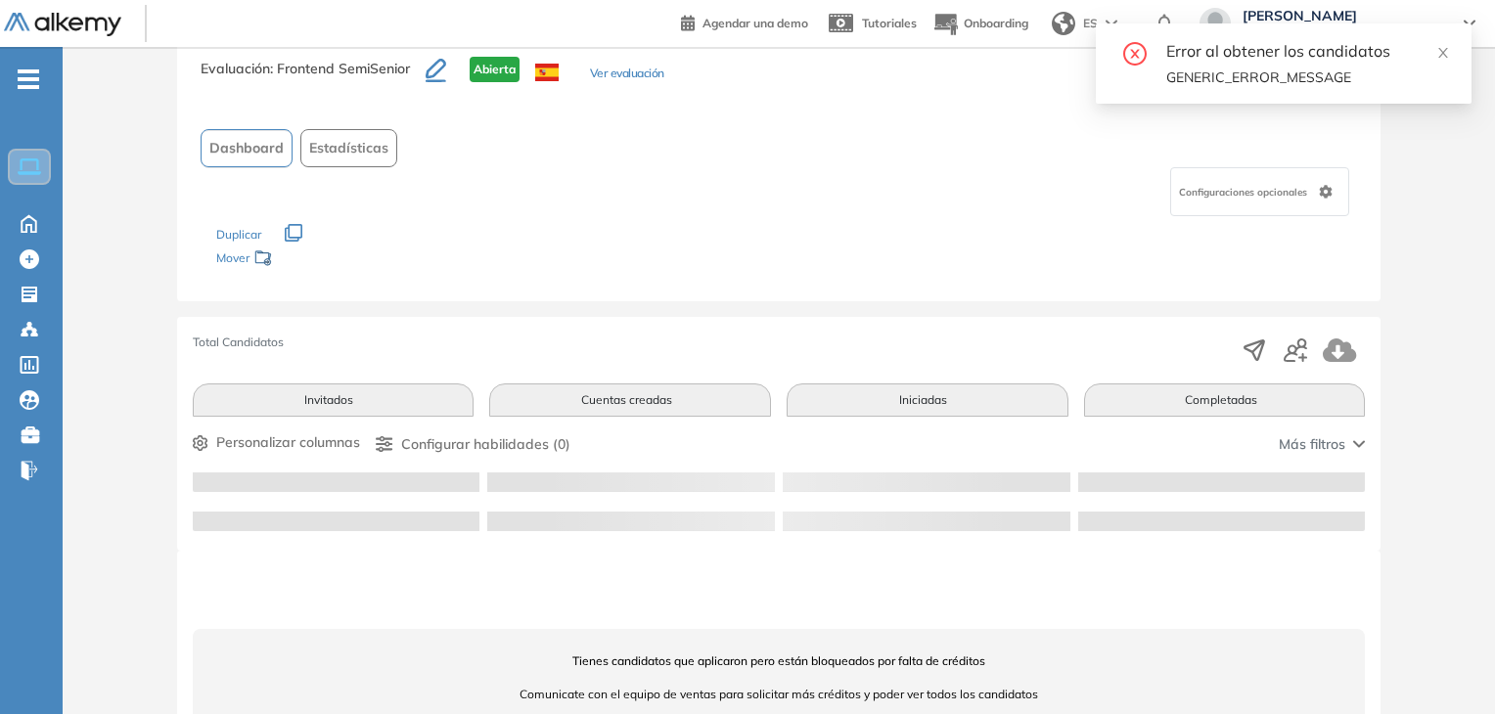
scroll to position [104, 0]
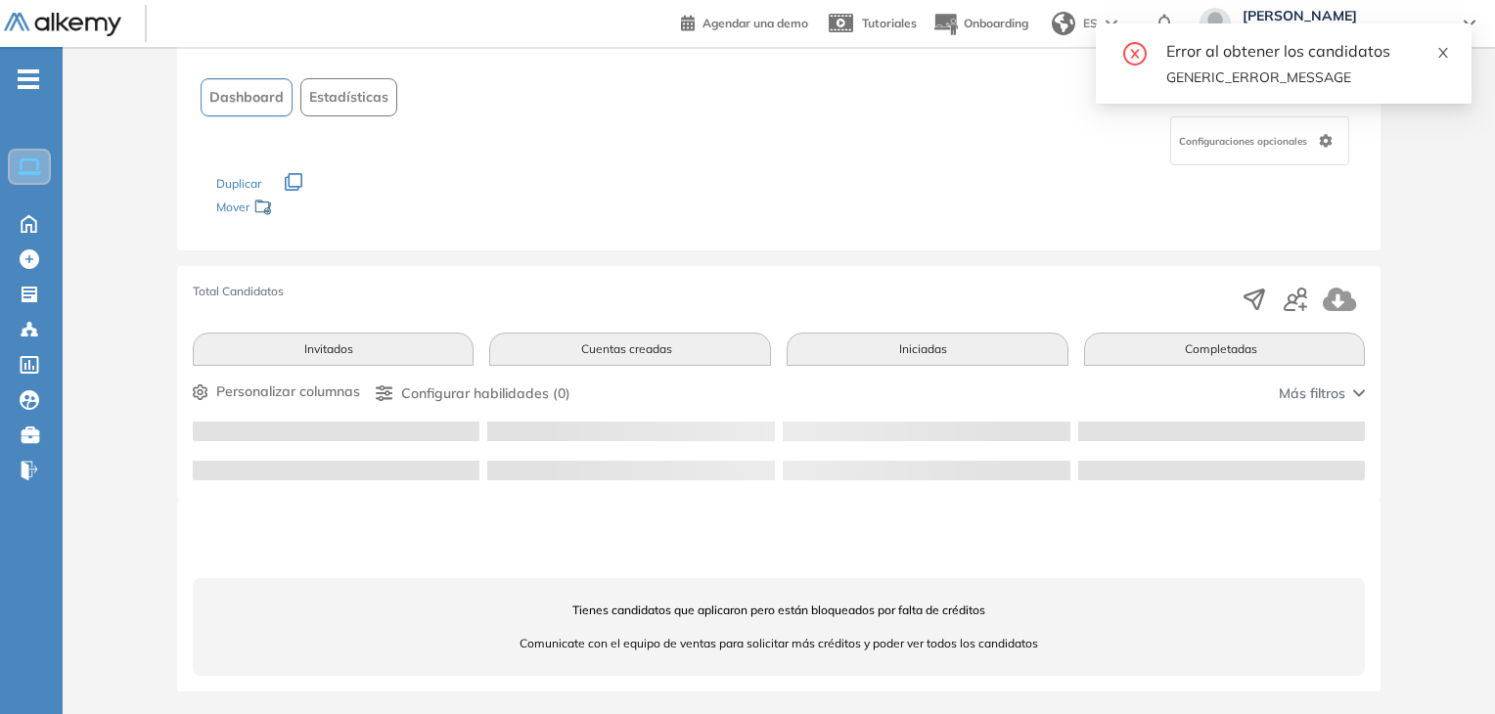
click at [1444, 51] on icon "close" at bounding box center [1443, 53] width 10 height 10
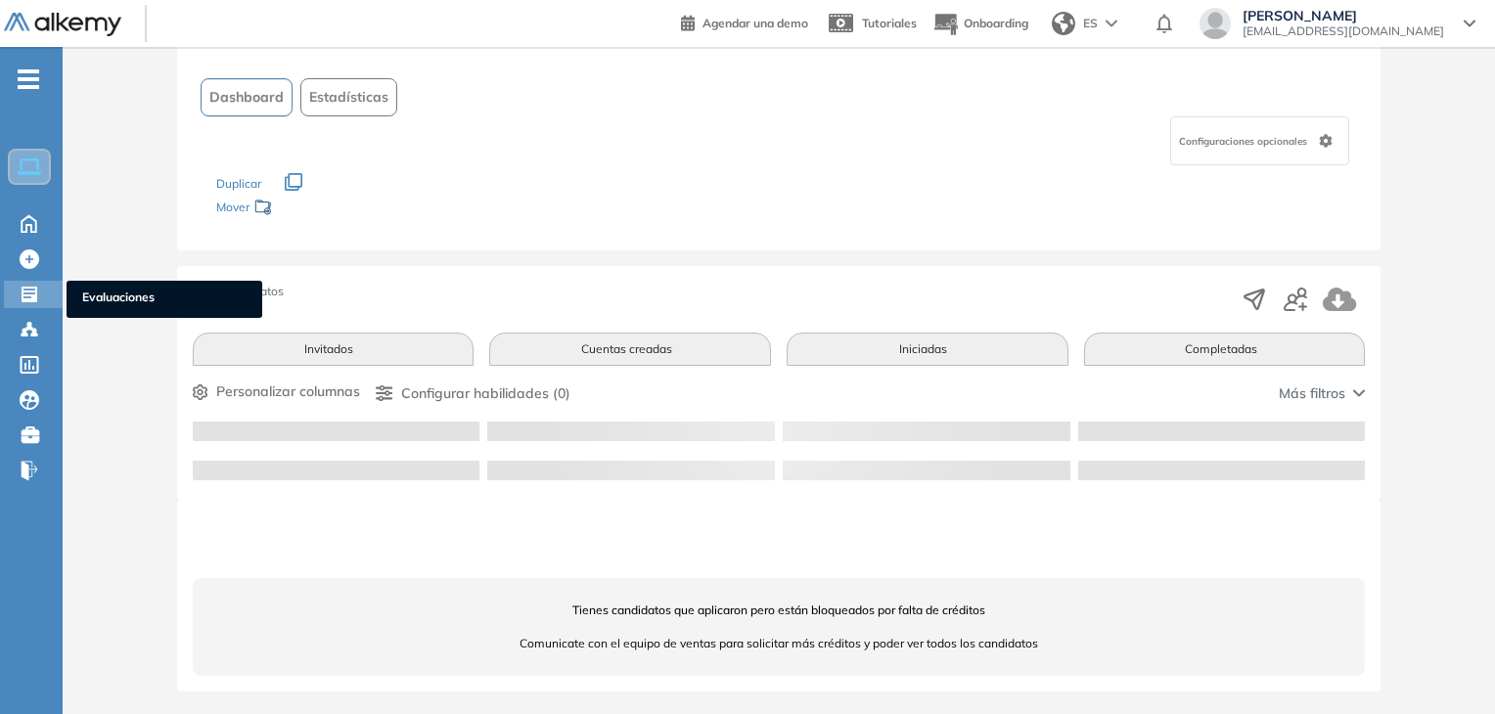
click at [13, 285] on div "Evaluaciones Evaluaciones" at bounding box center [33, 294] width 59 height 27
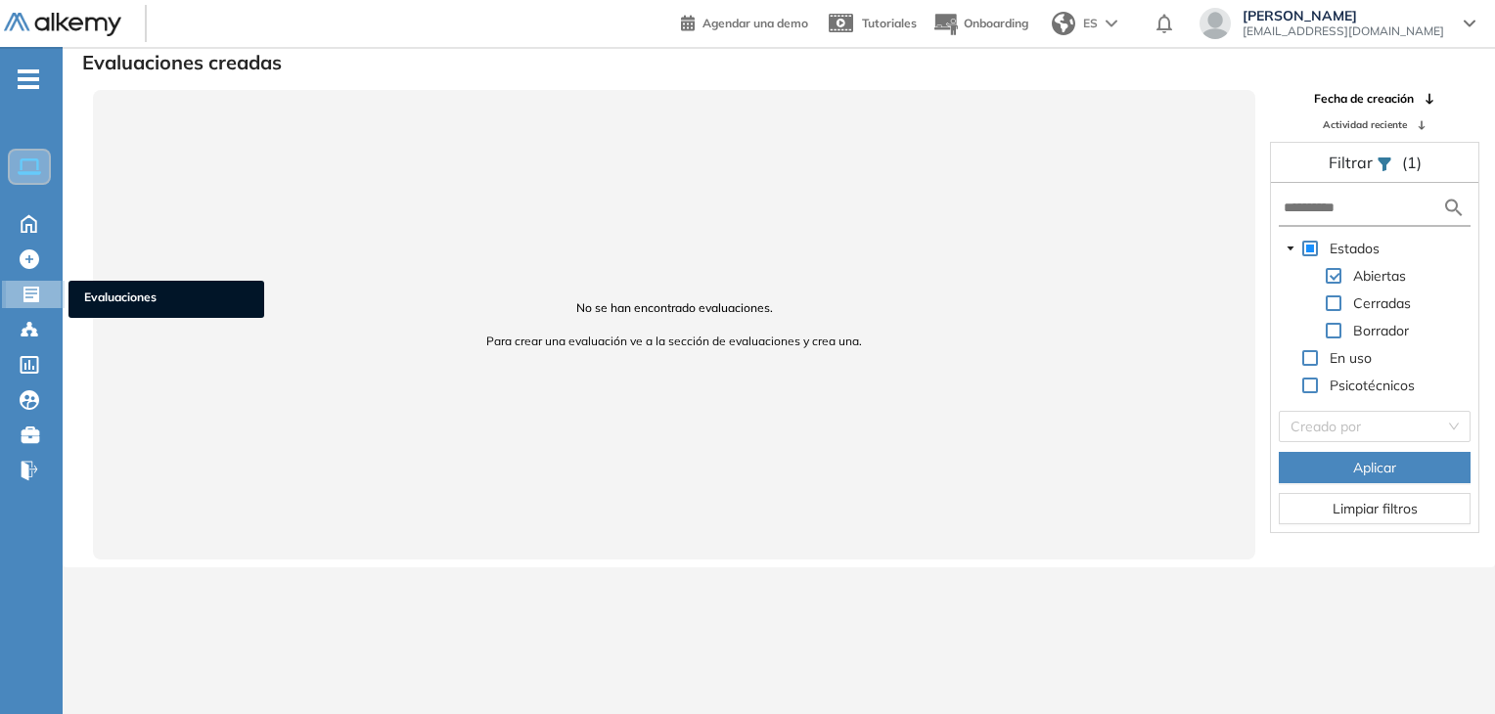
click at [27, 285] on icon at bounding box center [32, 295] width 20 height 20
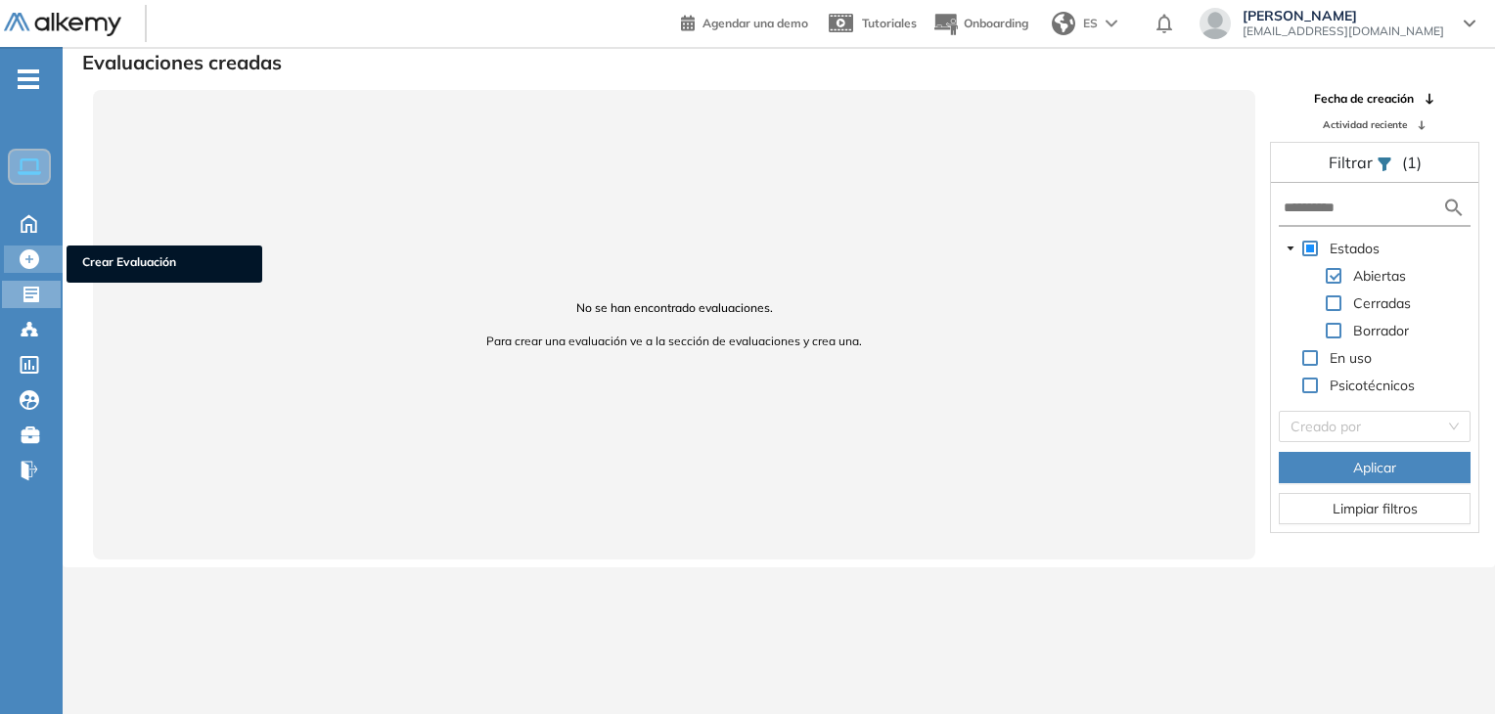
click at [28, 255] on icon at bounding box center [30, 259] width 20 height 20
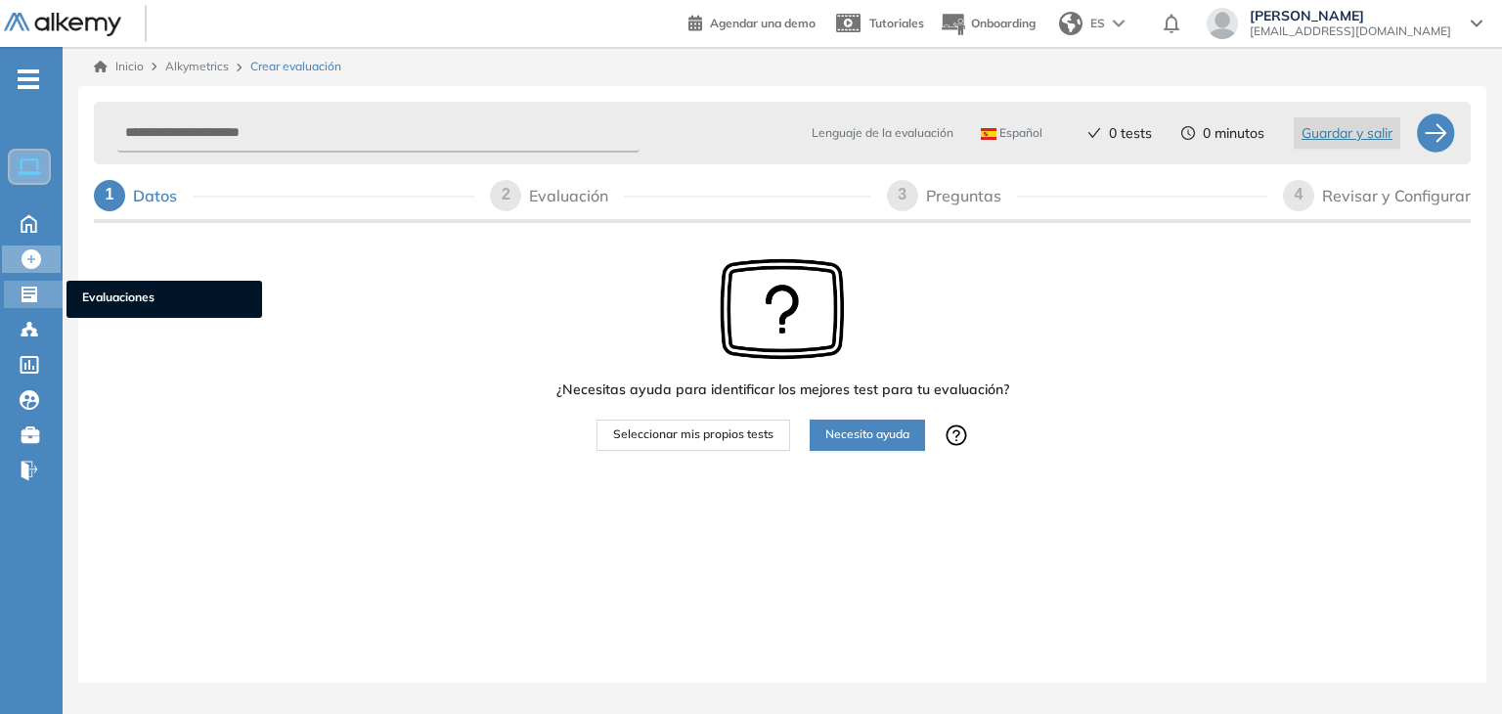
click at [28, 290] on icon at bounding box center [30, 295] width 16 height 16
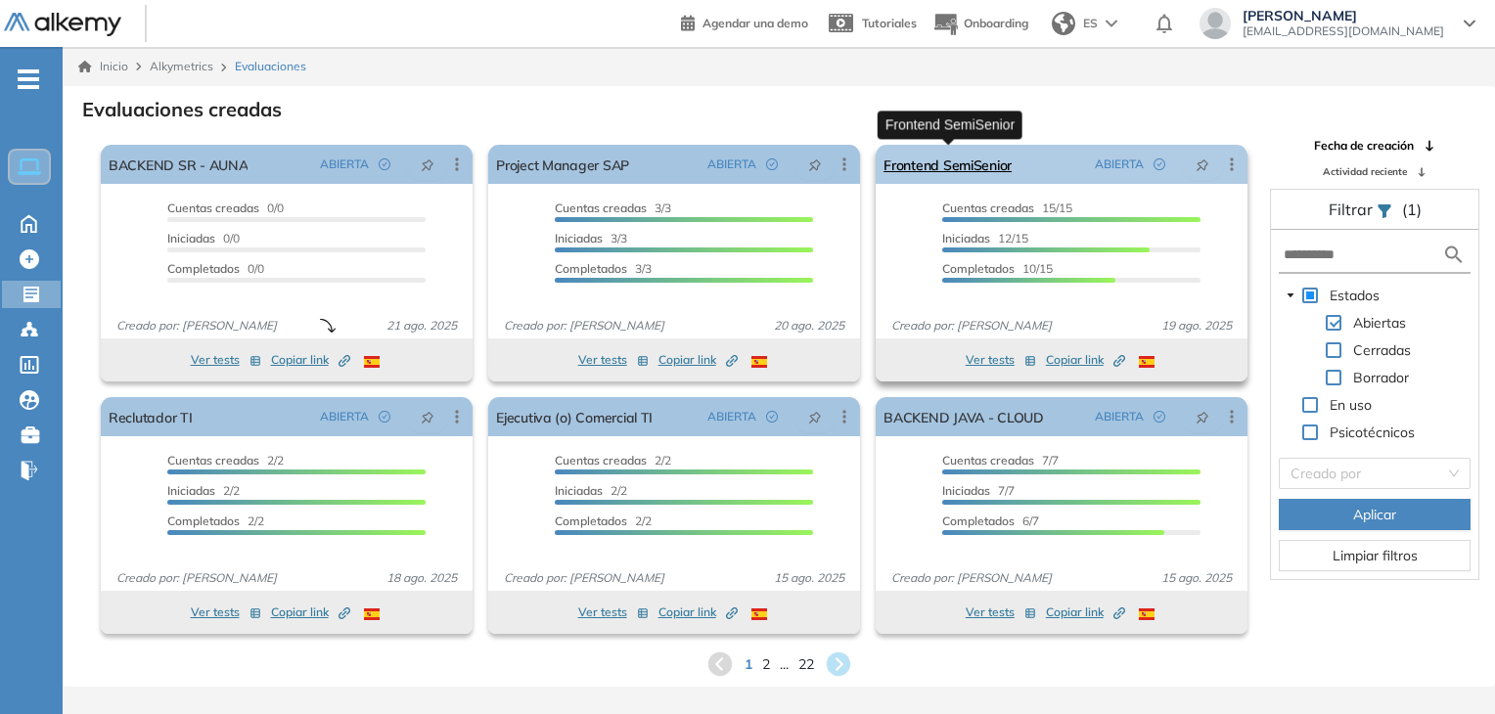
click at [947, 170] on link "Frontend SemiSenior" at bounding box center [947, 164] width 128 height 39
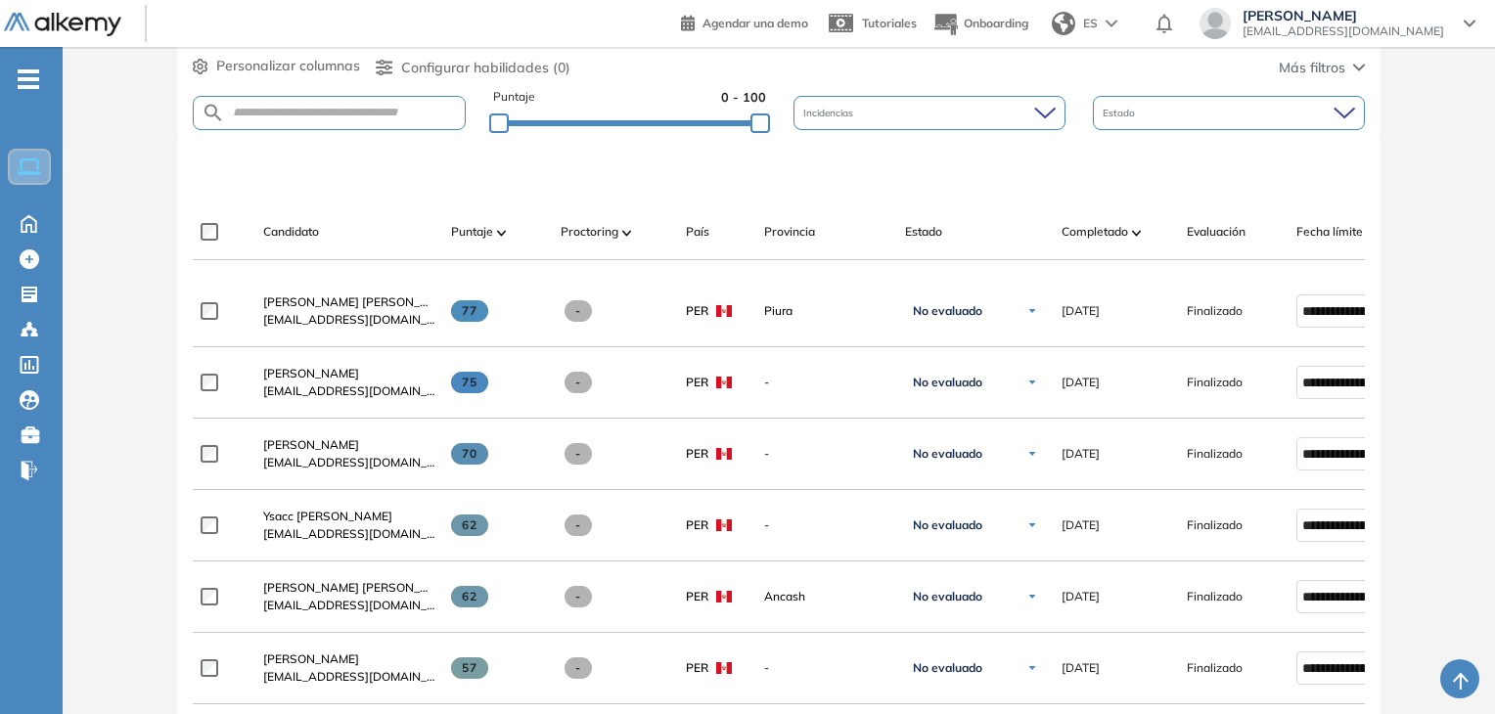
scroll to position [489, 0]
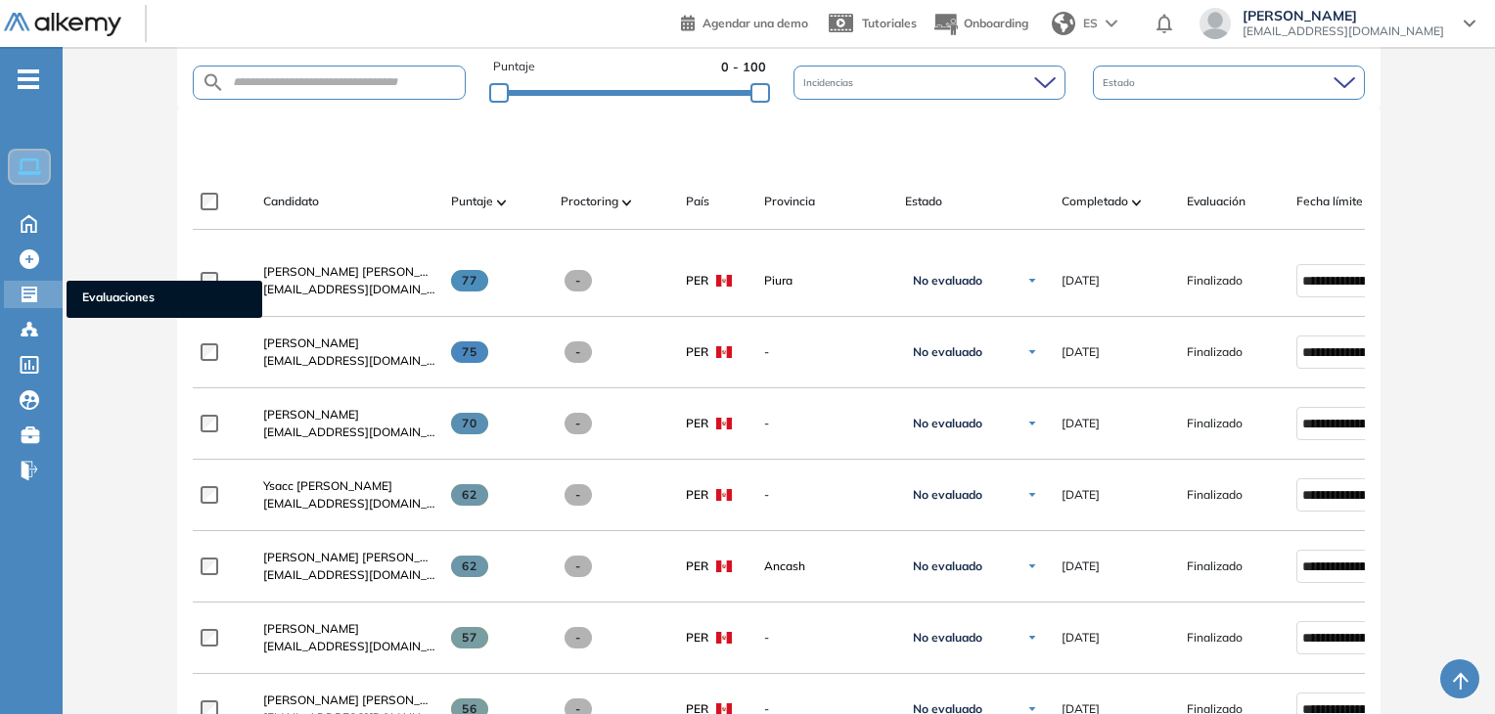
click at [18, 296] on div "Evaluaciones Evaluaciones" at bounding box center [33, 294] width 59 height 27
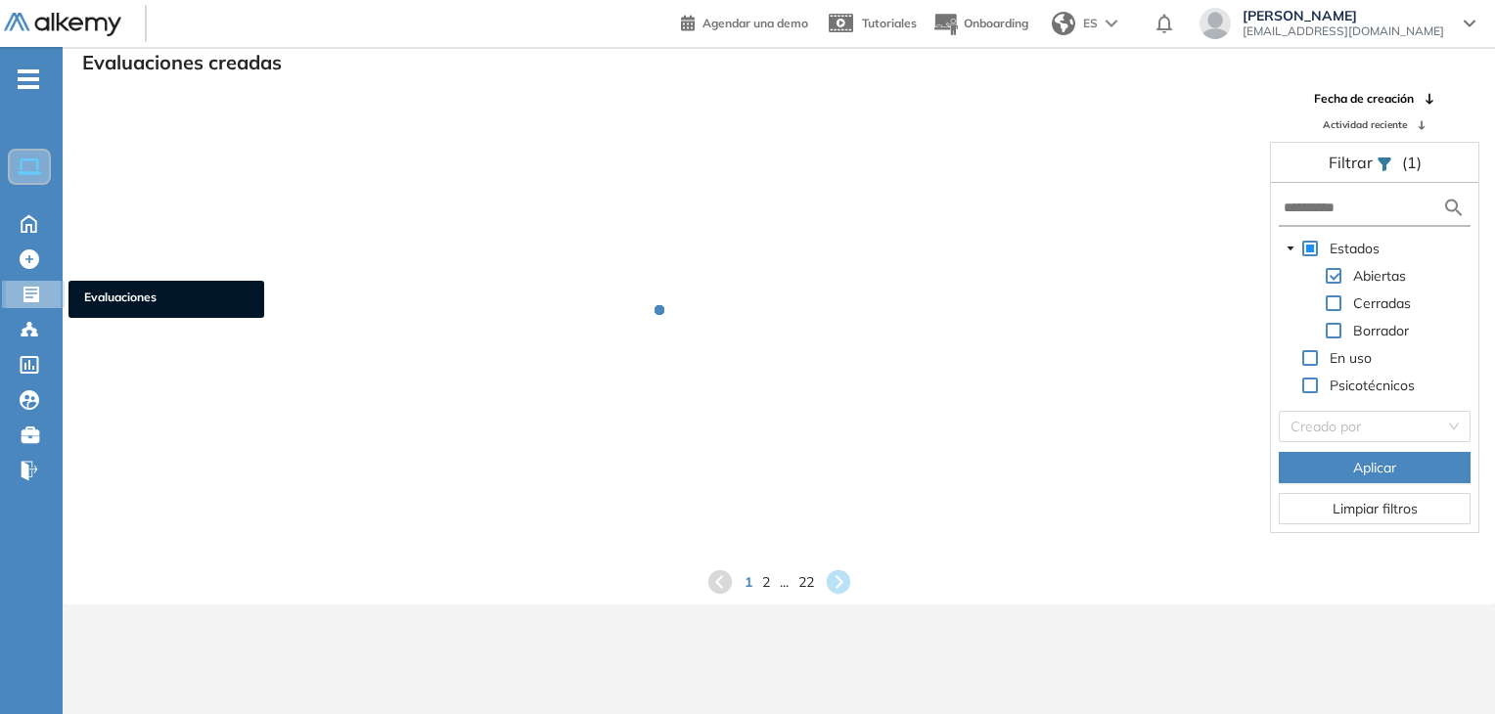
scroll to position [47, 0]
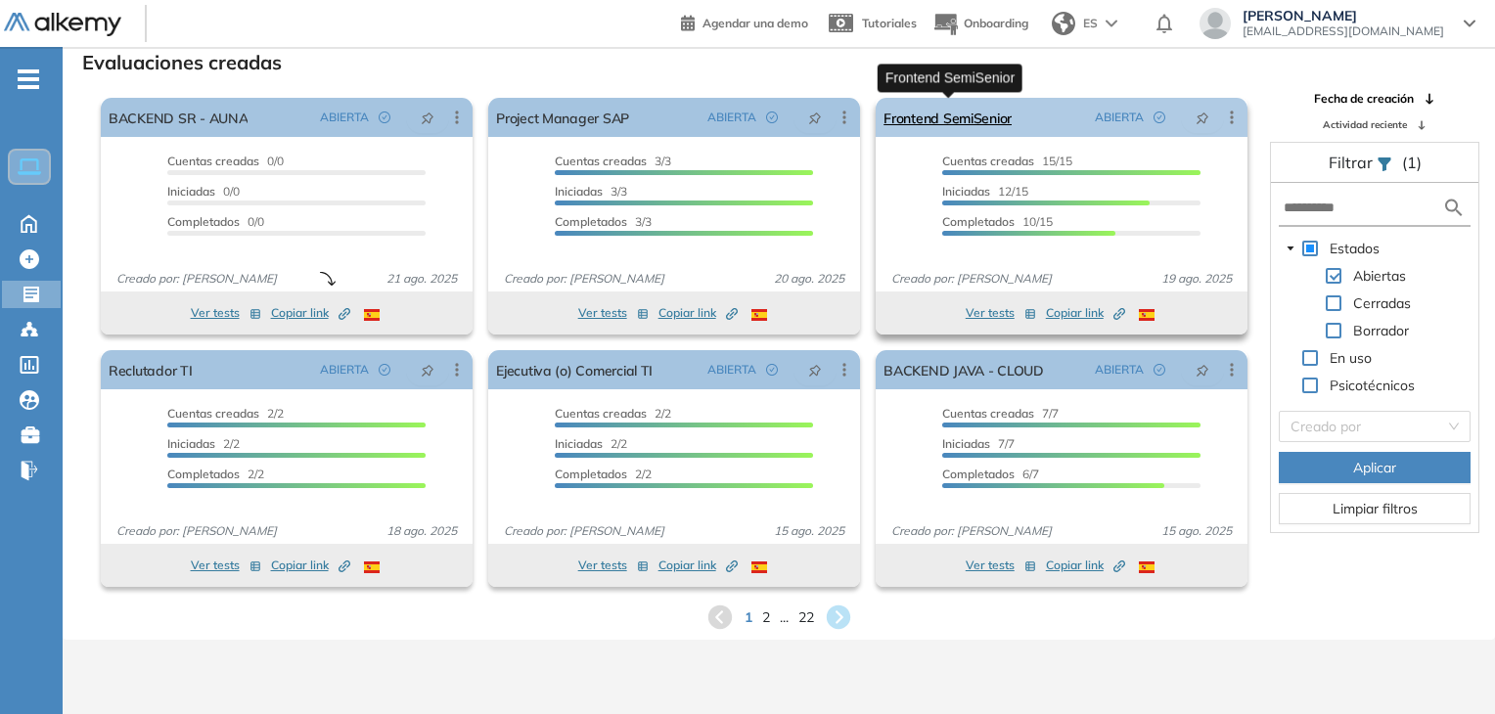
click at [951, 121] on link "Frontend SemiSenior" at bounding box center [947, 117] width 128 height 39
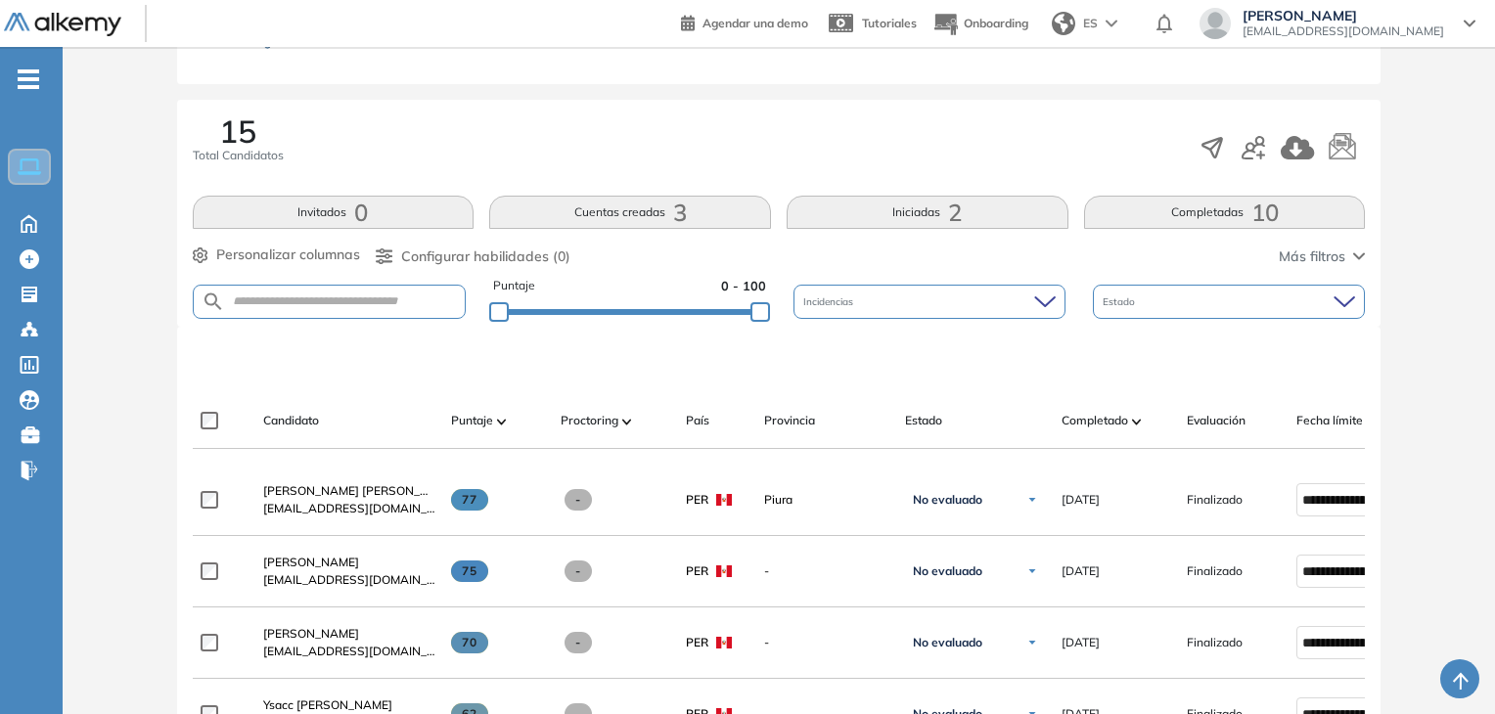
scroll to position [515, 0]
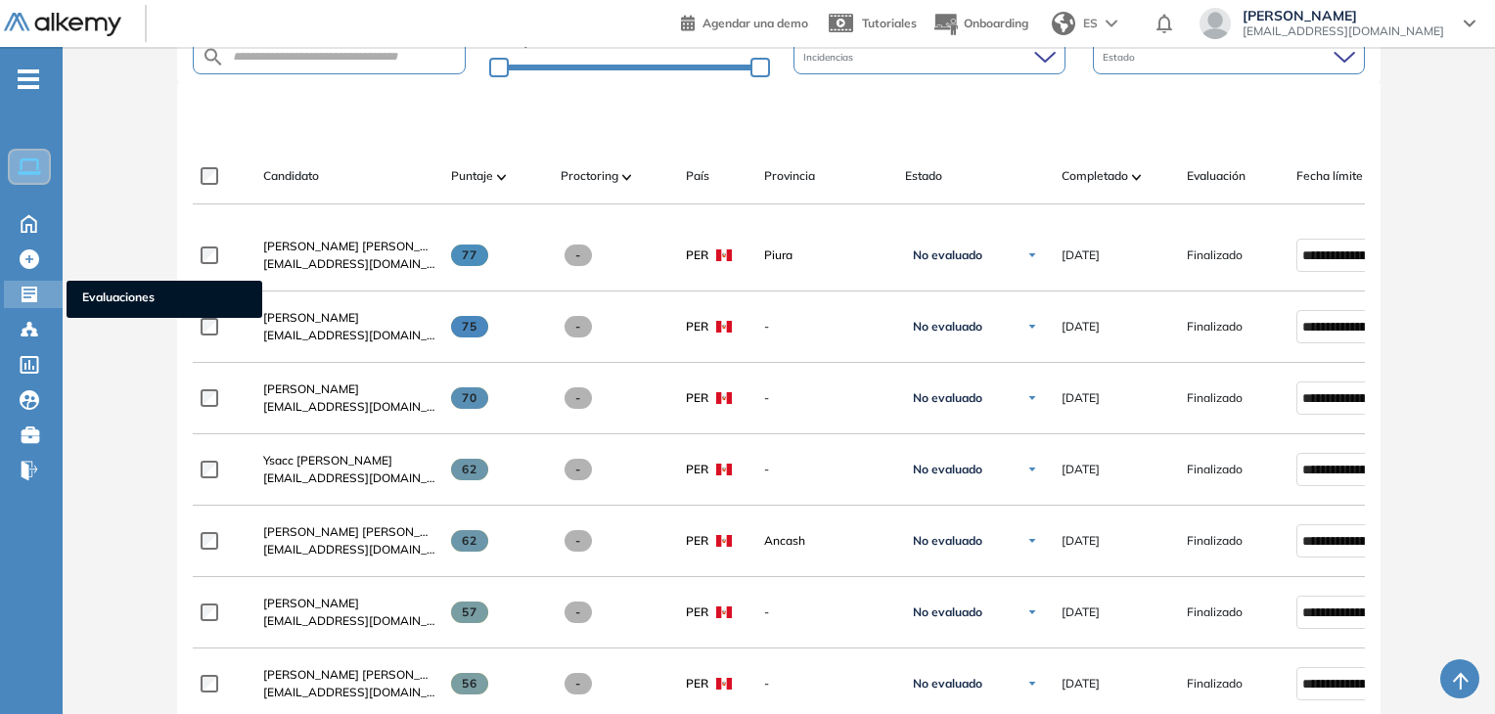
click at [31, 301] on icon at bounding box center [30, 295] width 20 height 20
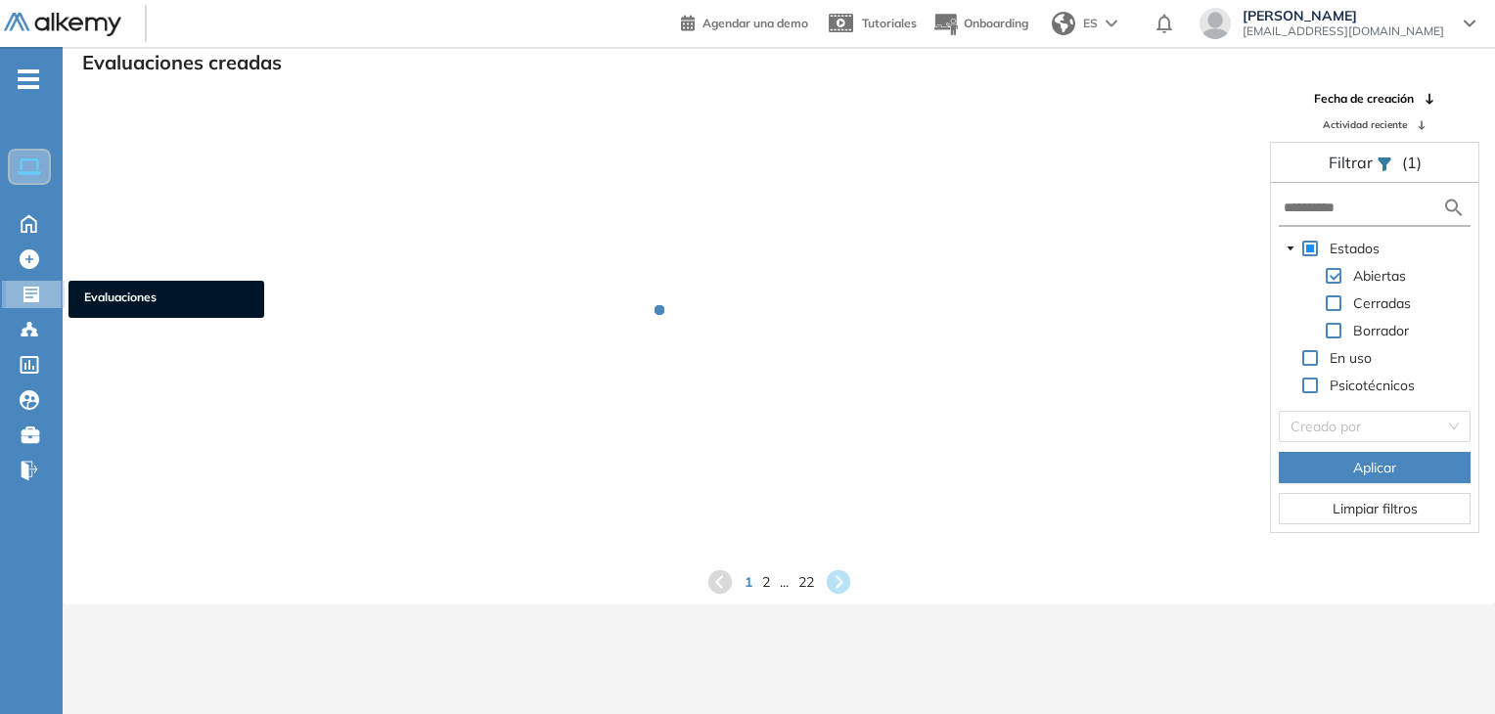
scroll to position [47, 0]
